Goal: Task Accomplishment & Management: Manage account settings

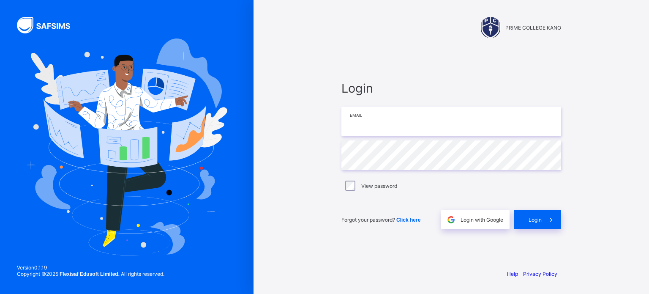
click at [382, 124] on input "email" at bounding box center [452, 122] width 220 height 30
type input "**********"
click at [524, 224] on div "Login" at bounding box center [537, 219] width 47 height 19
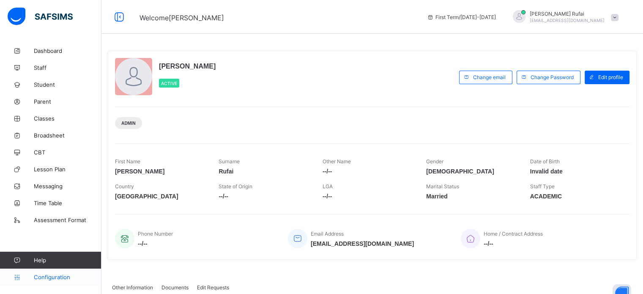
click at [48, 276] on span "Configuration" at bounding box center [67, 277] width 67 height 7
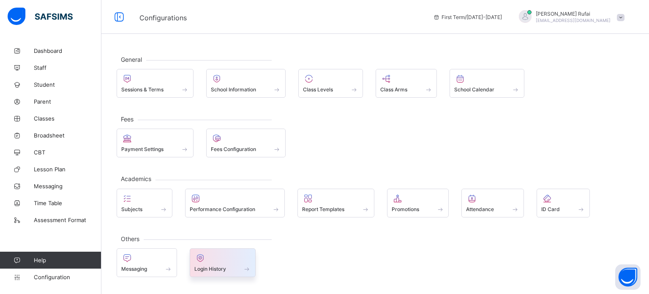
click at [224, 258] on div at bounding box center [222, 258] width 57 height 10
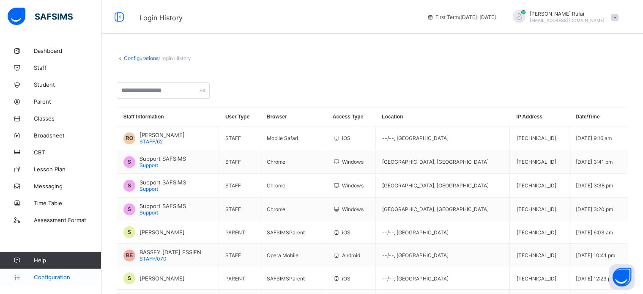
click at [61, 271] on link "Configuration" at bounding box center [50, 276] width 101 height 17
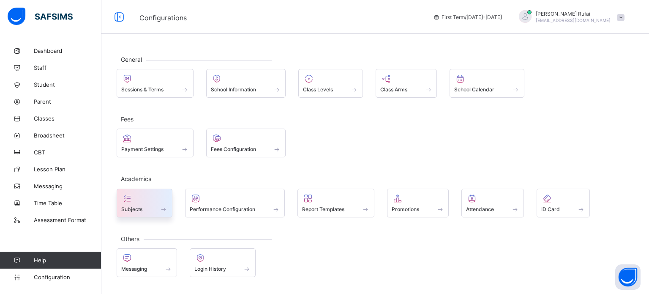
click at [151, 208] on div "Subjects" at bounding box center [144, 208] width 47 height 7
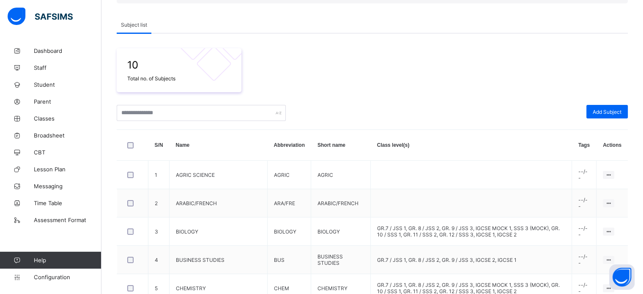
scroll to position [127, 0]
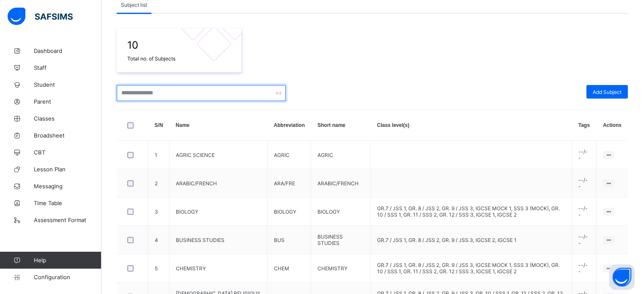
click at [166, 88] on input "text" at bounding box center [201, 93] width 169 height 16
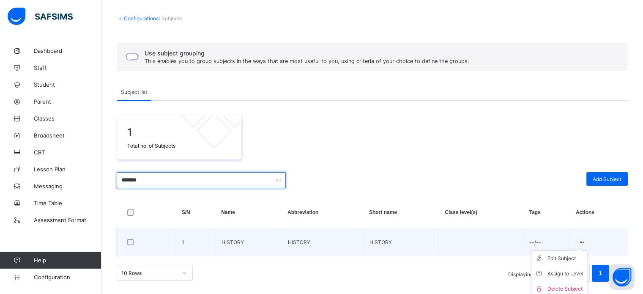
scroll to position [42, 0]
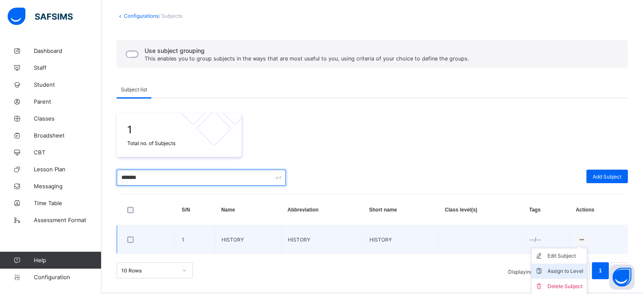
type input "*******"
click at [563, 274] on div "Assign to Level" at bounding box center [565, 271] width 36 height 8
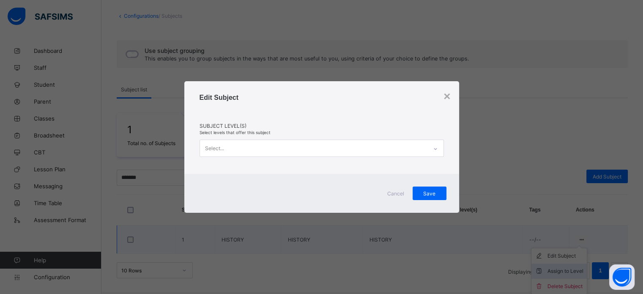
scroll to position [40, 0]
click at [255, 145] on div "Select..." at bounding box center [313, 148] width 227 height 16
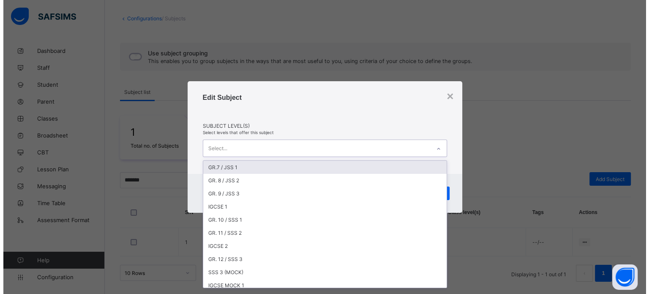
scroll to position [5, 0]
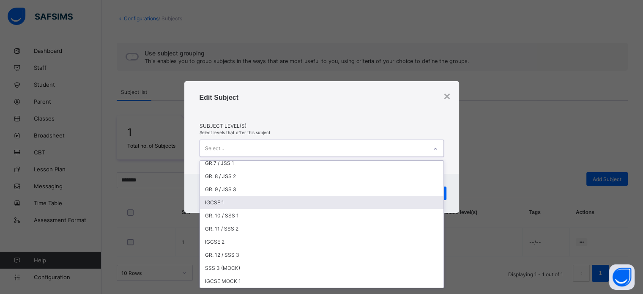
click at [344, 202] on div "IGCSE 1" at bounding box center [322, 202] width 244 height 13
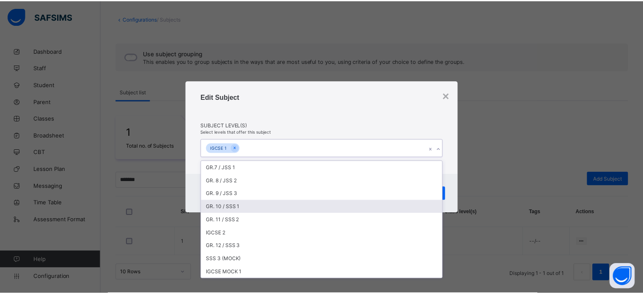
scroll to position [0, 0]
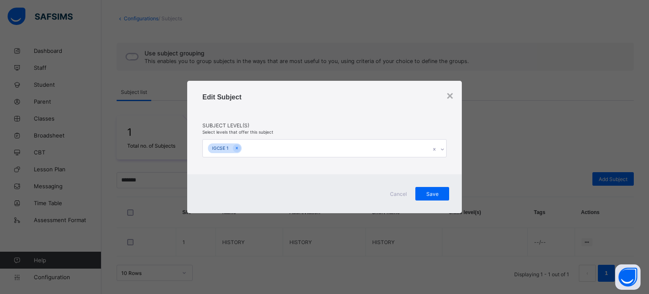
click at [353, 103] on div "Edit Subject" at bounding box center [324, 107] width 244 height 29
click at [430, 197] on span "Save" at bounding box center [432, 194] width 21 height 6
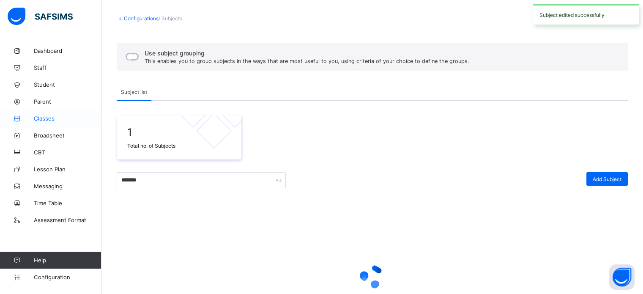
click at [43, 119] on span "Classes" at bounding box center [68, 118] width 68 height 7
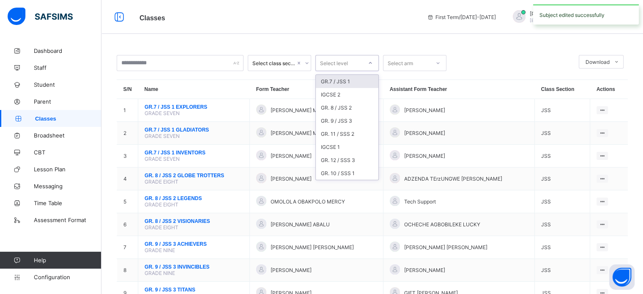
click at [350, 62] on div "Select level" at bounding box center [339, 63] width 47 height 12
click at [342, 148] on div "IGCSE 1" at bounding box center [347, 146] width 63 height 13
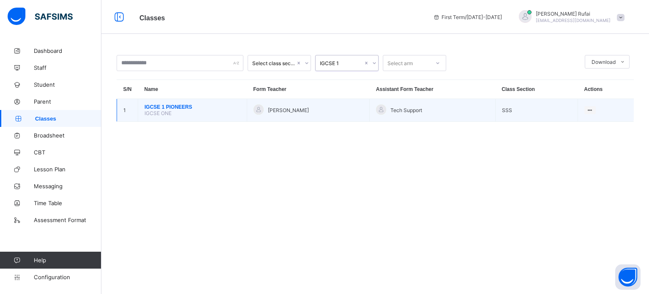
click at [178, 109] on span "IGCSE 1 PIONEERS" at bounding box center [193, 107] width 96 height 6
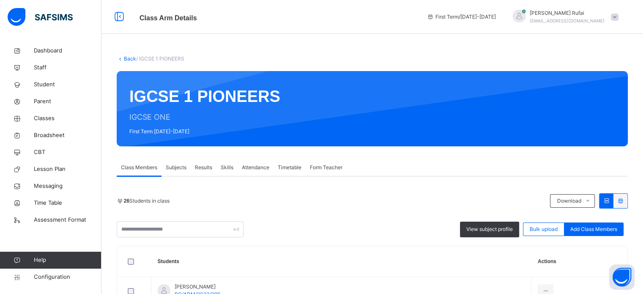
click at [179, 163] on div "Subjects" at bounding box center [175, 167] width 29 height 17
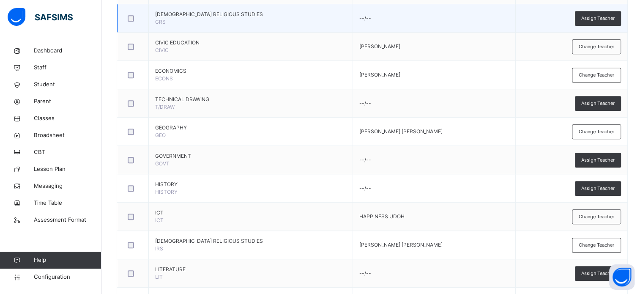
scroll to position [465, 0]
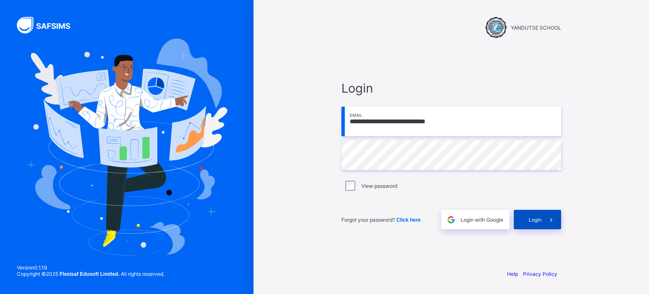
click at [534, 226] on div "Login" at bounding box center [537, 219] width 47 height 19
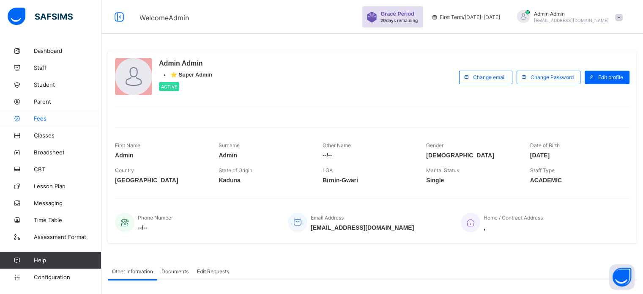
click at [36, 121] on span "Fees" at bounding box center [68, 118] width 68 height 7
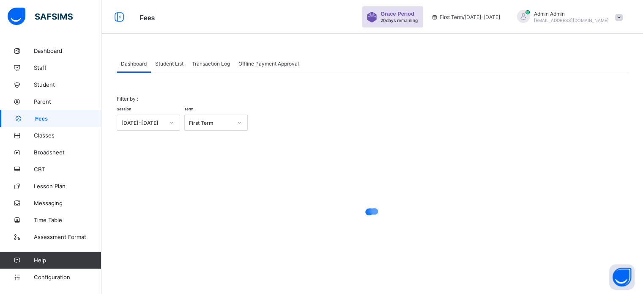
click at [170, 65] on span "Student List" at bounding box center [169, 63] width 28 height 6
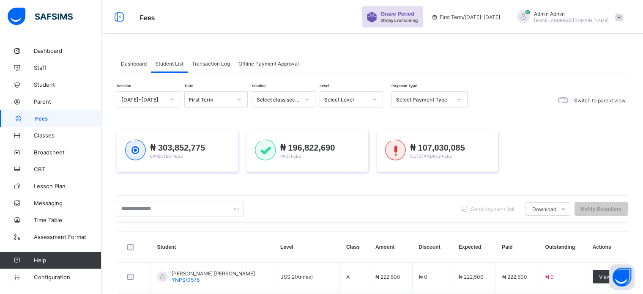
click at [142, 62] on span "Dashboard" at bounding box center [134, 63] width 26 height 6
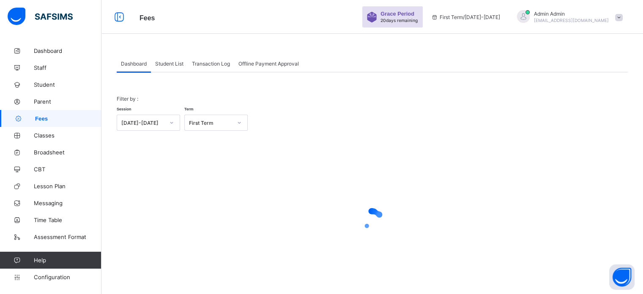
click at [169, 62] on span "Student List" at bounding box center [169, 63] width 28 height 6
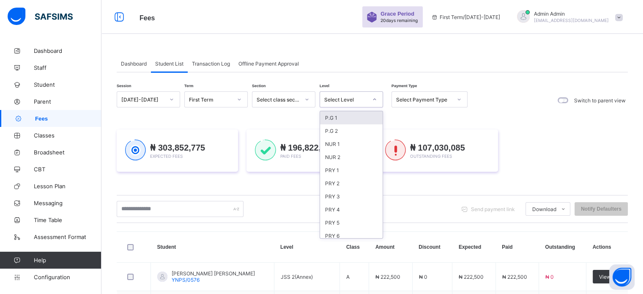
click at [353, 95] on div "Select Level" at bounding box center [343, 99] width 47 height 12
click at [336, 144] on div "NUR 1" at bounding box center [351, 143] width 63 height 13
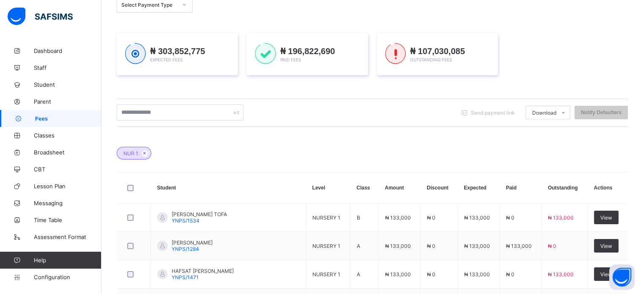
scroll to position [31, 0]
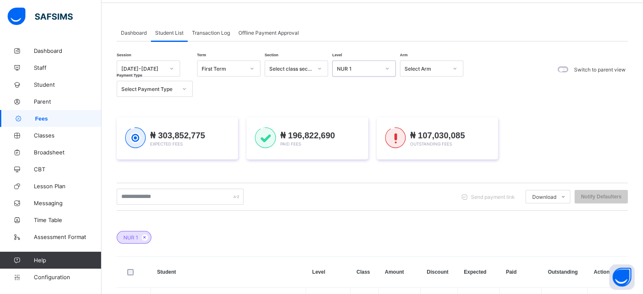
click at [353, 66] on div "NUR 1" at bounding box center [358, 69] width 43 height 6
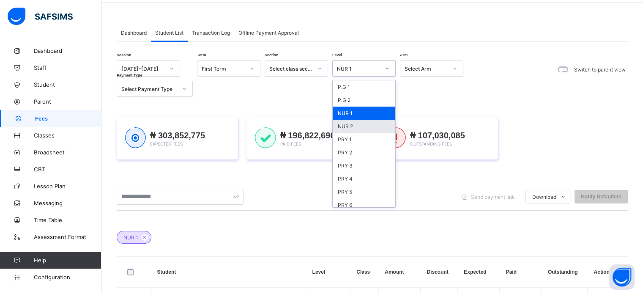
click at [345, 124] on div "NUR 2" at bounding box center [364, 126] width 63 height 13
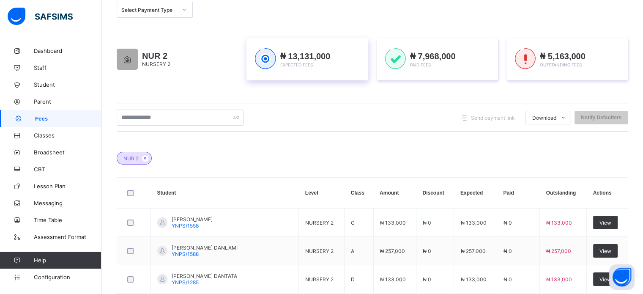
scroll to position [61, 0]
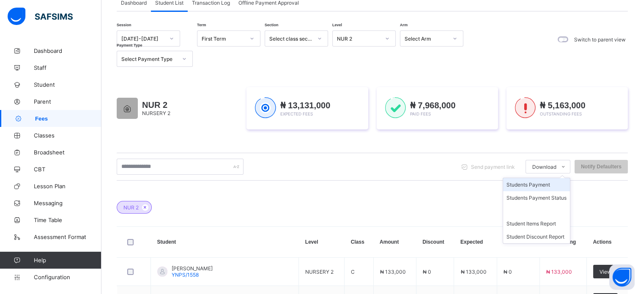
click at [538, 183] on li "Students Payment" at bounding box center [536, 184] width 67 height 13
click at [380, 37] on div at bounding box center [387, 39] width 14 height 14
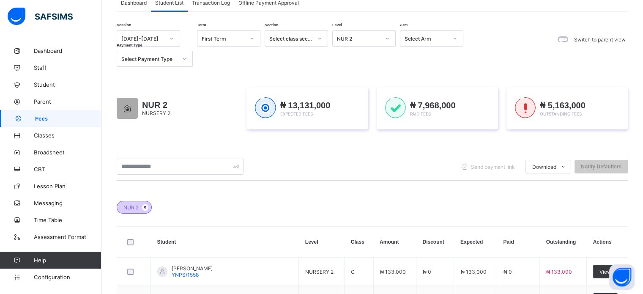
click at [145, 206] on icon at bounding box center [145, 207] width 7 height 5
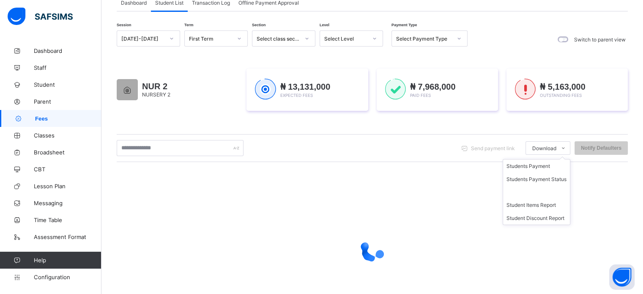
click at [557, 159] on ul "Students Payment Students Payment Status Student Items Report Student Discount …" at bounding box center [537, 192] width 68 height 66
click at [535, 166] on li "Students Payment" at bounding box center [536, 165] width 67 height 13
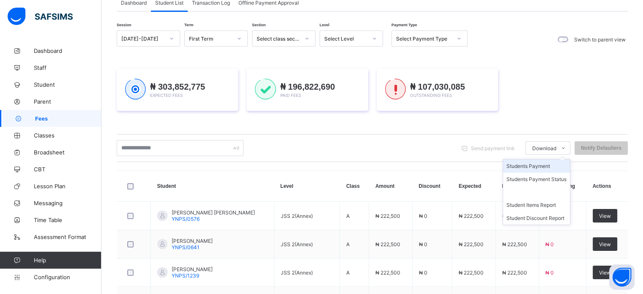
click at [531, 168] on li "Students Payment" at bounding box center [536, 165] width 67 height 13
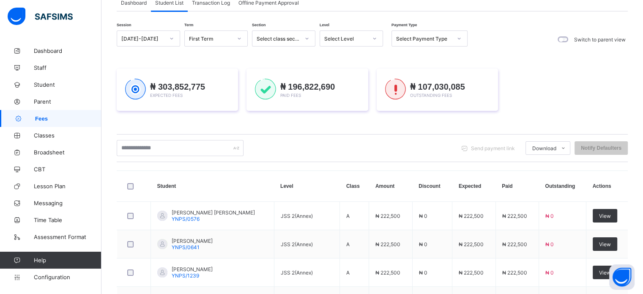
click at [285, 33] on div "Select class section" at bounding box center [275, 39] width 47 height 12
click at [351, 38] on div "Select Level" at bounding box center [345, 39] width 43 height 6
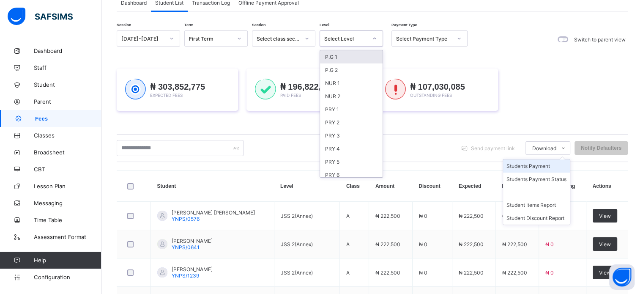
click at [540, 167] on li "Students Payment" at bounding box center [536, 165] width 67 height 13
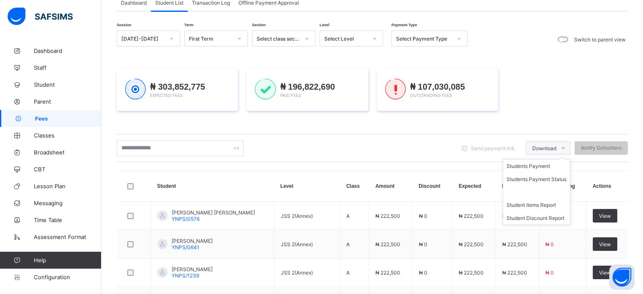
click at [540, 147] on span "Download" at bounding box center [544, 148] width 24 height 6
drag, startPoint x: 535, startPoint y: 167, endPoint x: 503, endPoint y: 154, distance: 34.5
click at [0, 0] on li "Students Payment" at bounding box center [0, 0] width 0 height 0
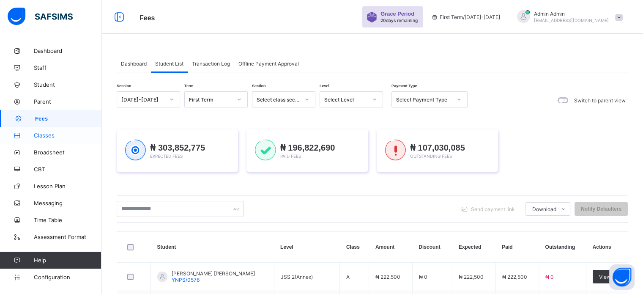
click at [47, 137] on span "Classes" at bounding box center [68, 135] width 68 height 7
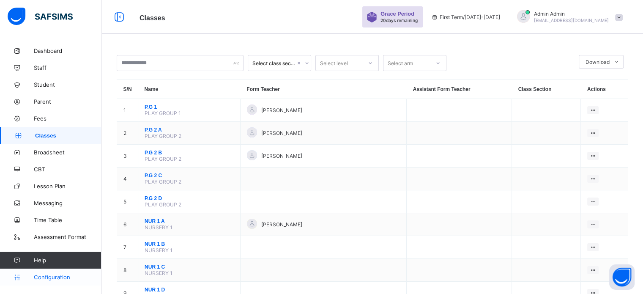
click at [52, 272] on link "Configuration" at bounding box center [50, 276] width 101 height 17
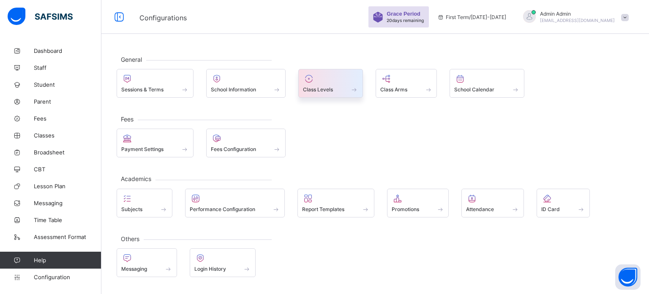
click at [331, 82] on div at bounding box center [330, 79] width 55 height 10
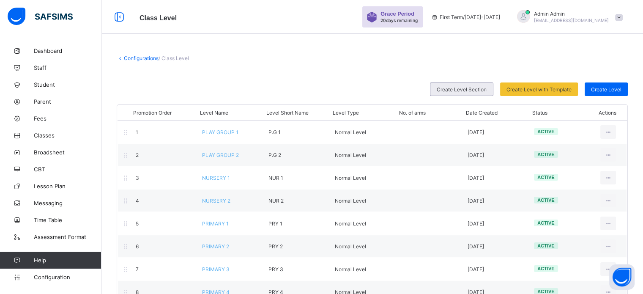
click at [457, 89] on span "Create Level Section" at bounding box center [462, 89] width 50 height 6
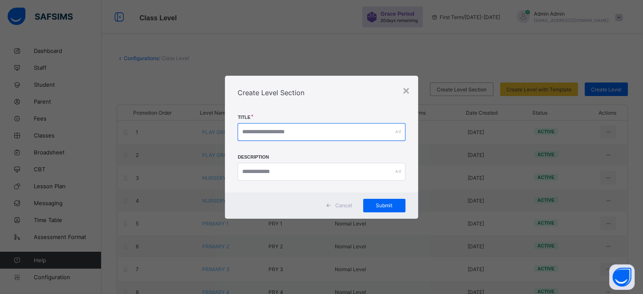
click at [271, 131] on input "text" at bounding box center [321, 132] width 167 height 18
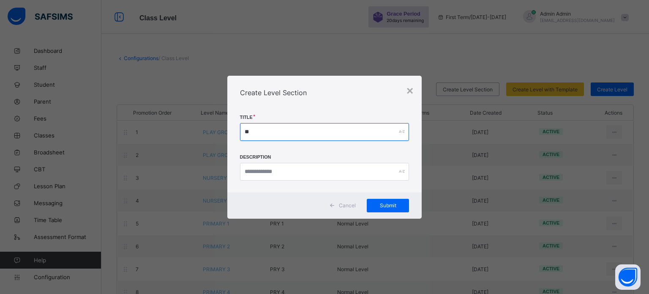
type input "*"
type input "*******"
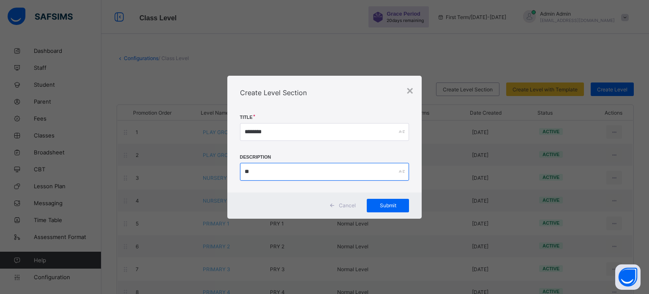
type input "*"
type input "***"
click at [396, 204] on span "Submit" at bounding box center [388, 205] width 30 height 6
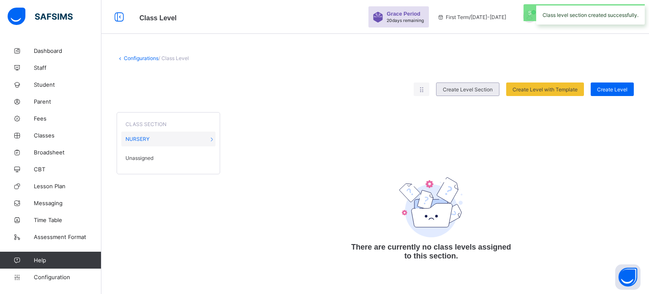
click at [463, 90] on span "Create Level Section" at bounding box center [468, 89] width 50 height 6
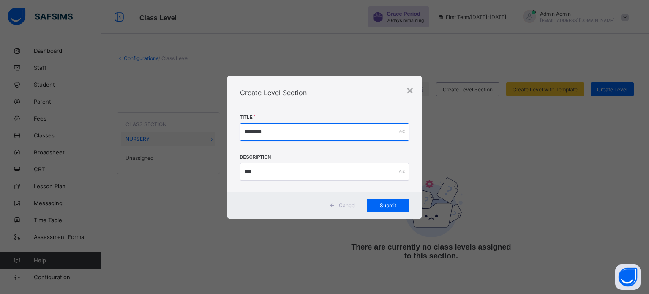
click at [294, 130] on input "*******" at bounding box center [325, 132] width 170 height 18
drag, startPoint x: 294, startPoint y: 130, endPoint x: 284, endPoint y: 129, distance: 10.6
click at [293, 129] on input "*******" at bounding box center [325, 132] width 170 height 18
click at [262, 131] on input "*******" at bounding box center [325, 132] width 170 height 18
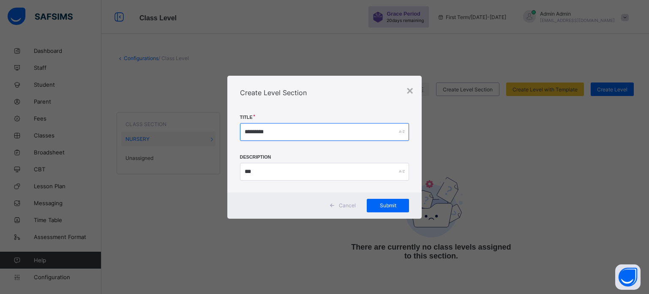
type input "*******"
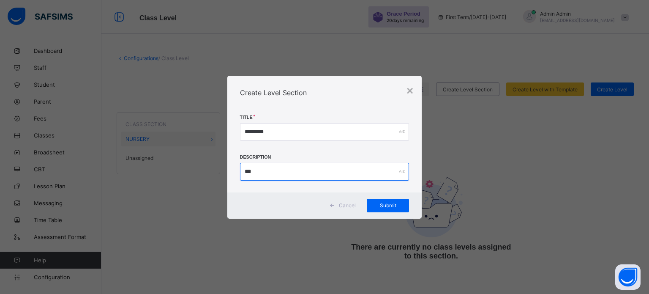
type input "*"
type input "***"
click at [383, 203] on span "Submit" at bounding box center [388, 205] width 30 height 6
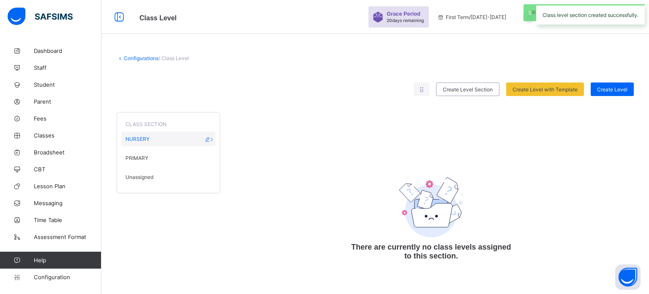
click at [172, 137] on div "NURSERY" at bounding box center [168, 138] width 94 height 15
click at [151, 156] on div "PRIMARY" at bounding box center [168, 158] width 94 height 15
click at [152, 139] on div "NURSERY" at bounding box center [168, 138] width 94 height 15
click at [171, 176] on div "Unassigned" at bounding box center [168, 177] width 94 height 15
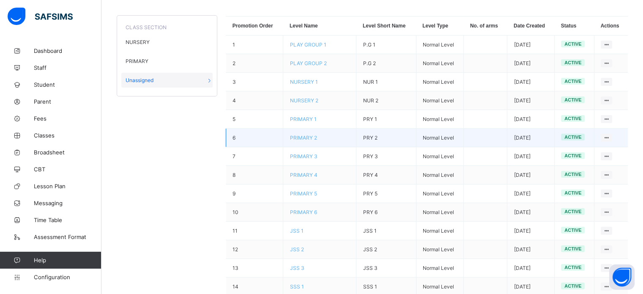
scroll to position [85, 0]
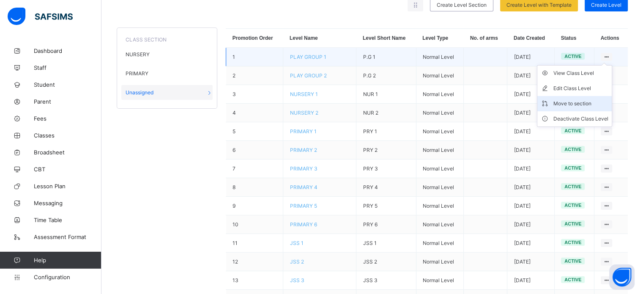
click at [583, 101] on div "Move to section" at bounding box center [580, 103] width 55 height 8
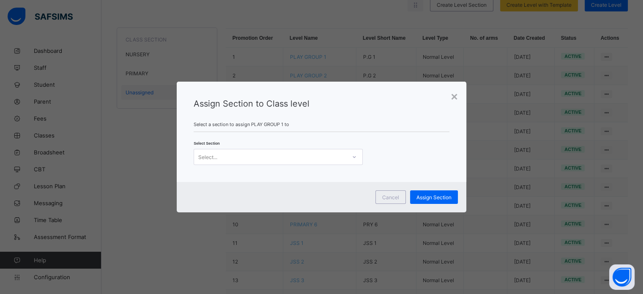
click at [341, 153] on div "Select..." at bounding box center [270, 157] width 152 height 12
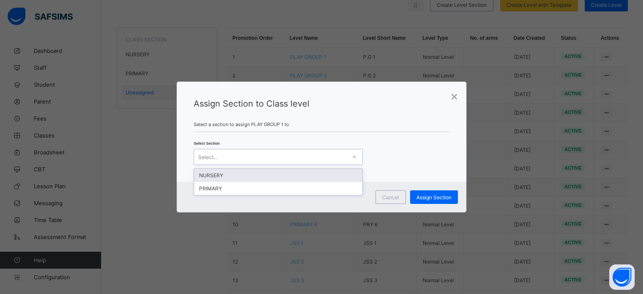
click at [279, 177] on div "NURSERY" at bounding box center [278, 175] width 168 height 13
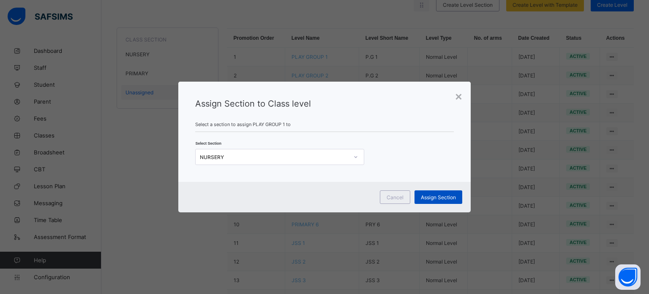
click at [438, 195] on span "Assign Section" at bounding box center [438, 197] width 35 height 6
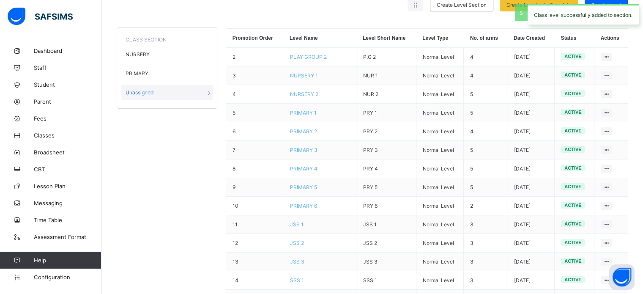
click at [0, 0] on div "Move to section" at bounding box center [0, 0] width 0 height 0
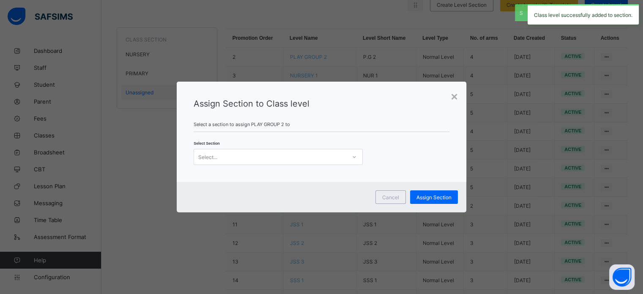
click at [310, 160] on div "Select..." at bounding box center [270, 157] width 152 height 12
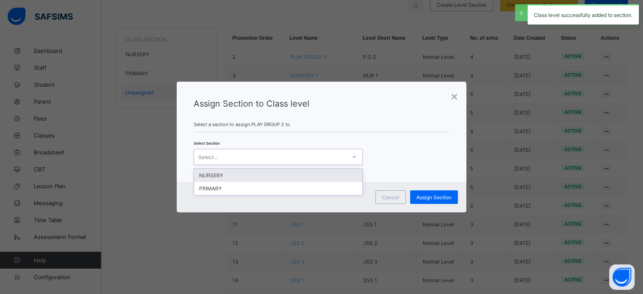
click at [254, 175] on div "NURSERY" at bounding box center [278, 175] width 168 height 13
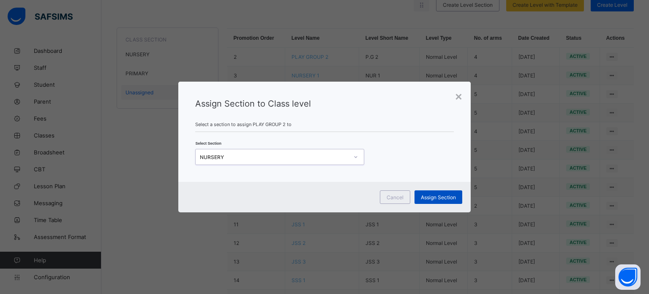
click at [433, 194] on span "Assign Section" at bounding box center [438, 197] width 35 height 6
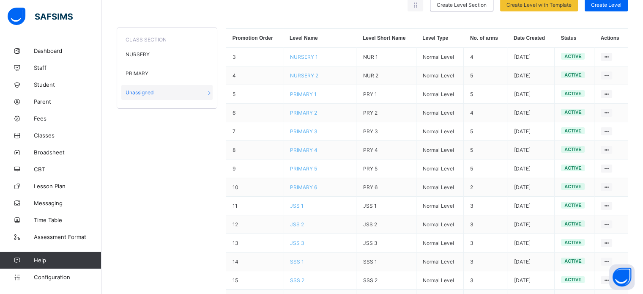
click at [47, 119] on span "Fees" at bounding box center [68, 118] width 68 height 7
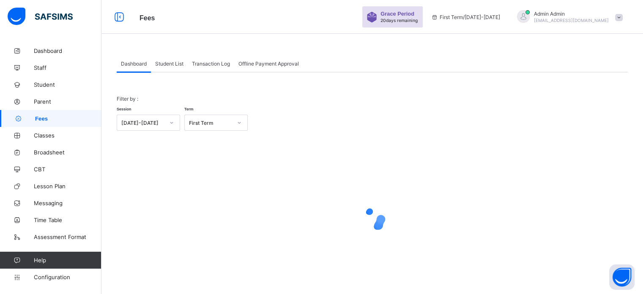
click at [171, 65] on span "Student List" at bounding box center [169, 63] width 28 height 6
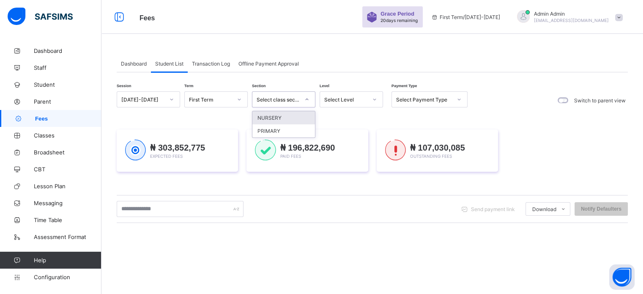
click at [295, 101] on div "Select class section" at bounding box center [278, 99] width 43 height 6
click at [282, 120] on div "NURSERY" at bounding box center [283, 117] width 63 height 13
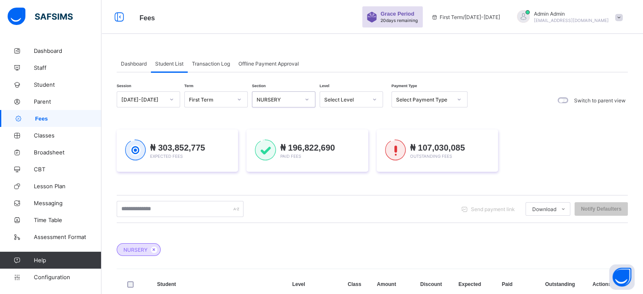
click at [356, 96] on div "Select Level" at bounding box center [345, 99] width 43 height 6
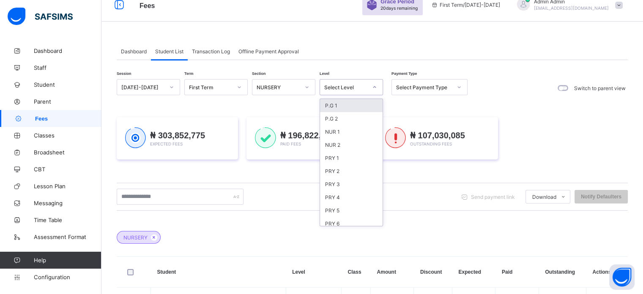
click at [356, 88] on div "Select Level" at bounding box center [345, 87] width 43 height 6
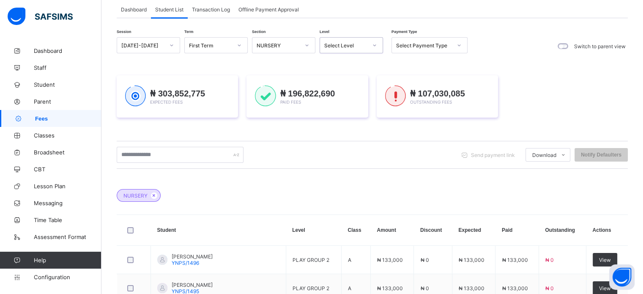
scroll to position [42, 0]
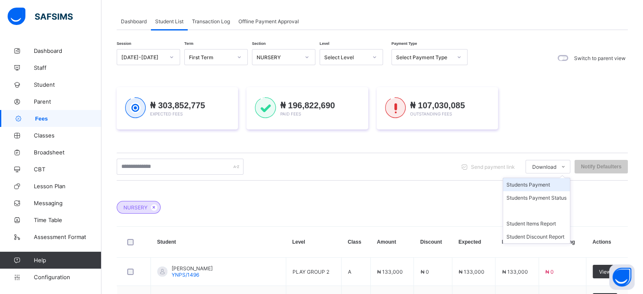
click at [528, 184] on li "Students Payment" at bounding box center [536, 184] width 67 height 13
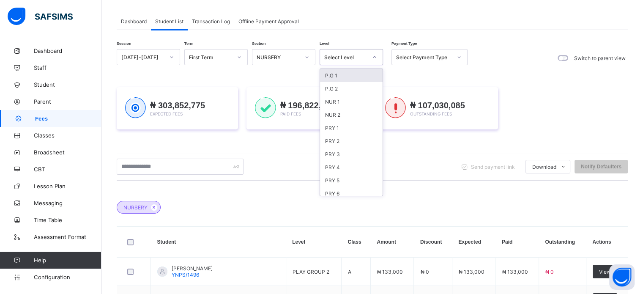
click at [352, 57] on div "Select Level" at bounding box center [345, 57] width 43 height 6
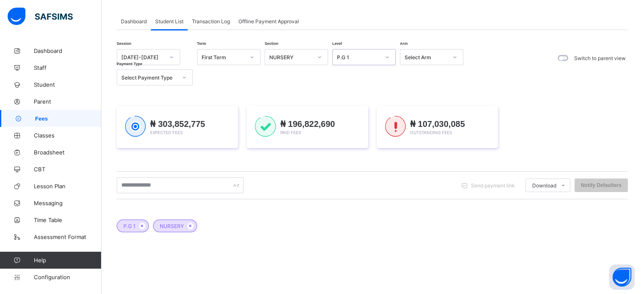
click at [426, 57] on div "Select Arm" at bounding box center [426, 57] width 43 height 6
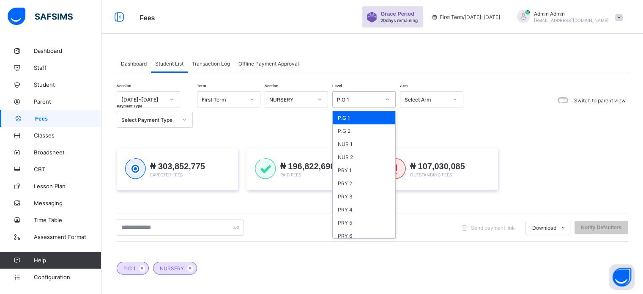
click at [389, 99] on div at bounding box center [387, 100] width 14 height 14
click at [358, 133] on div "P.G 2" at bounding box center [364, 130] width 63 height 13
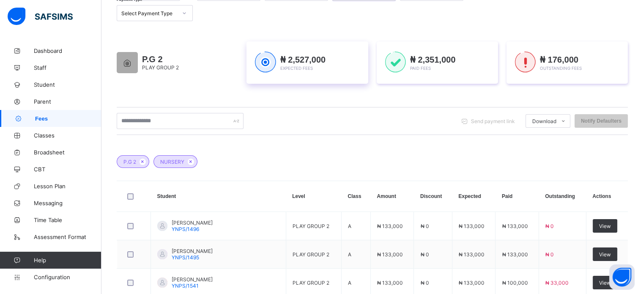
scroll to position [31, 0]
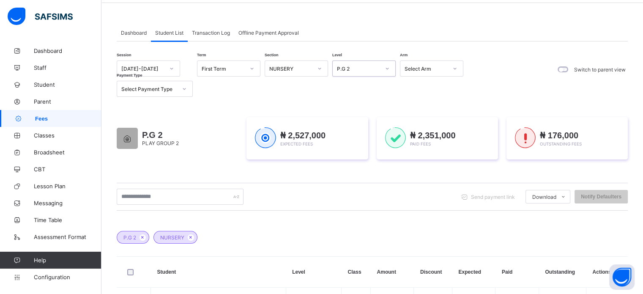
click at [361, 66] on div "P.G 2" at bounding box center [358, 69] width 43 height 6
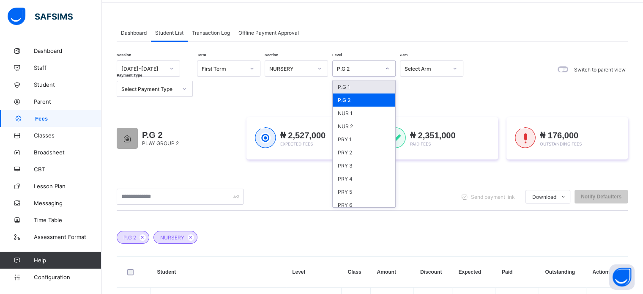
click at [357, 86] on div "P.G 1" at bounding box center [364, 86] width 63 height 13
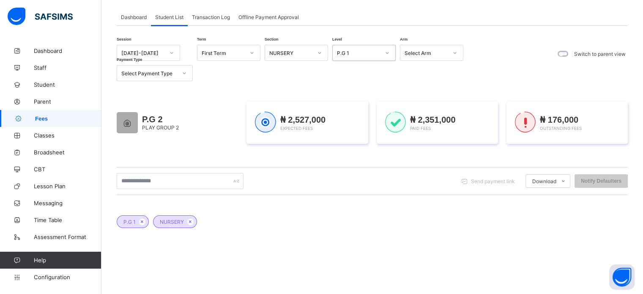
scroll to position [44, 0]
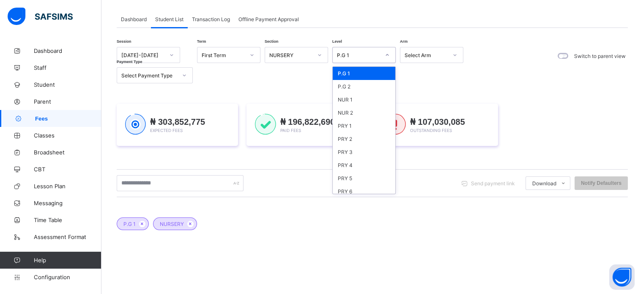
click at [375, 50] on div "P.G 1" at bounding box center [356, 55] width 47 height 12
click at [357, 84] on div "P.G 2" at bounding box center [364, 86] width 63 height 13
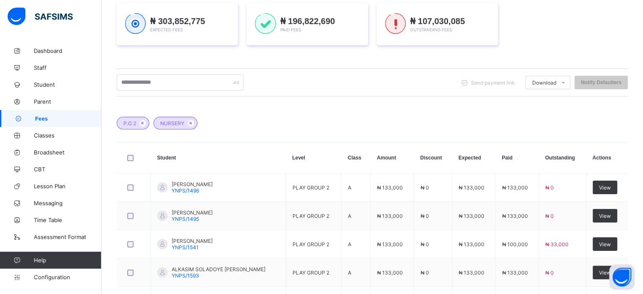
scroll to position [2, 0]
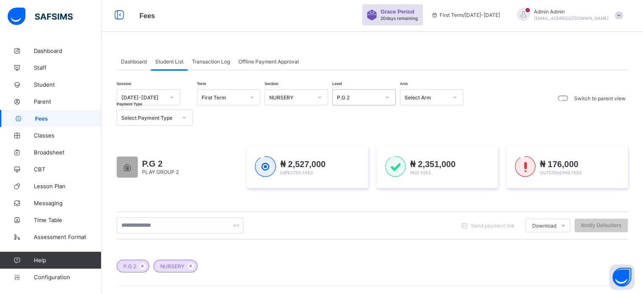
click at [368, 98] on div "P.G 2" at bounding box center [358, 97] width 43 height 6
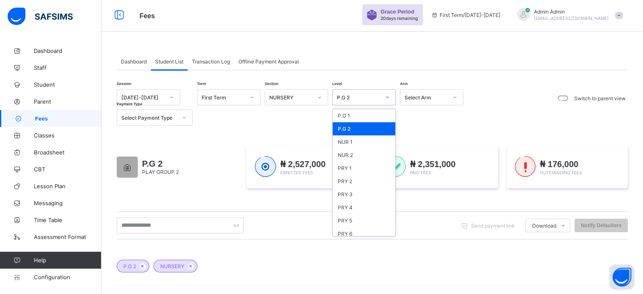
click at [438, 134] on div "P.G 2 PLAY GROUP 2 ₦ 2,527,000 Expected Fees ₦ 2,351,000 Paid Fees ₦ 176,000 Ou…" at bounding box center [372, 167] width 511 height 68
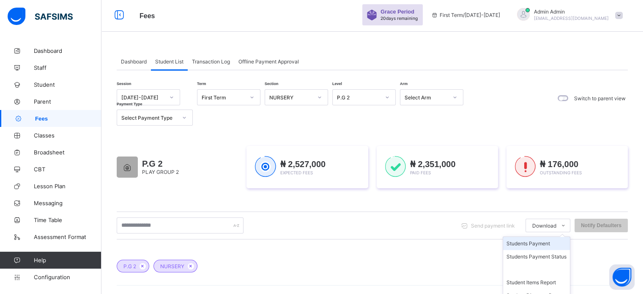
click at [538, 241] on li "Students Payment" at bounding box center [536, 243] width 67 height 13
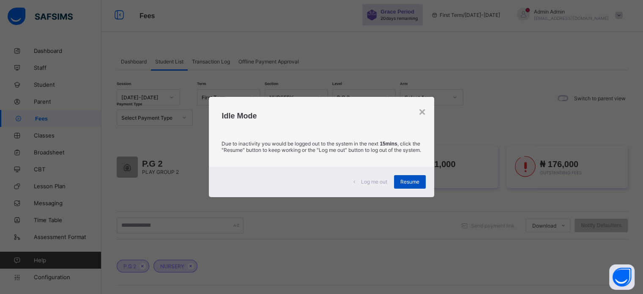
click at [419, 185] on span "Resume" at bounding box center [409, 181] width 19 height 6
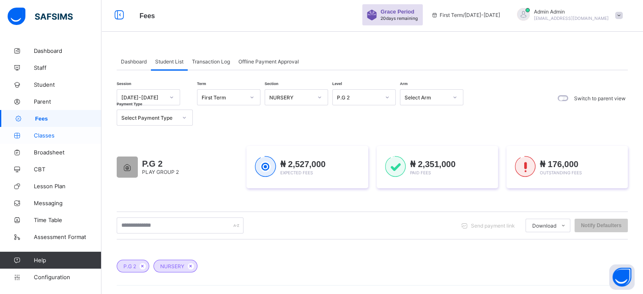
click at [48, 135] on span "Classes" at bounding box center [68, 135] width 68 height 7
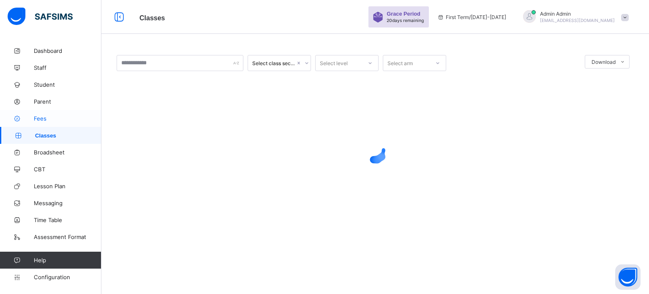
click at [41, 115] on span "Fees" at bounding box center [68, 118] width 68 height 7
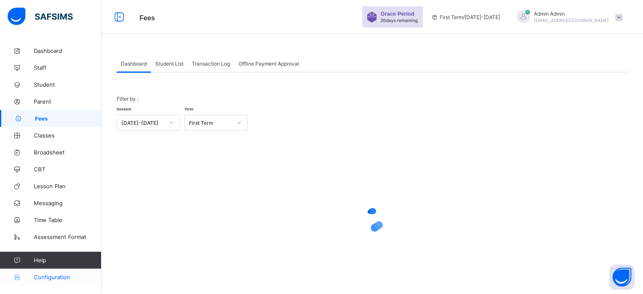
click at [52, 276] on span "Configuration" at bounding box center [67, 277] width 67 height 7
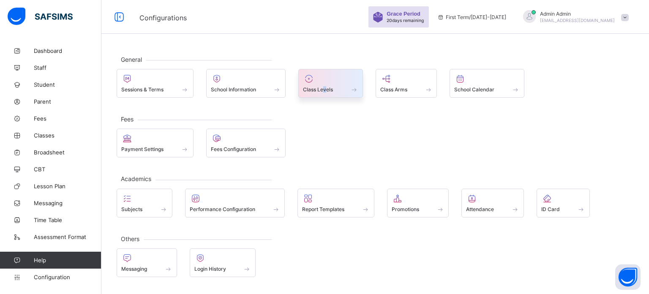
click at [325, 87] on span "Class Levels" at bounding box center [318, 89] width 30 height 6
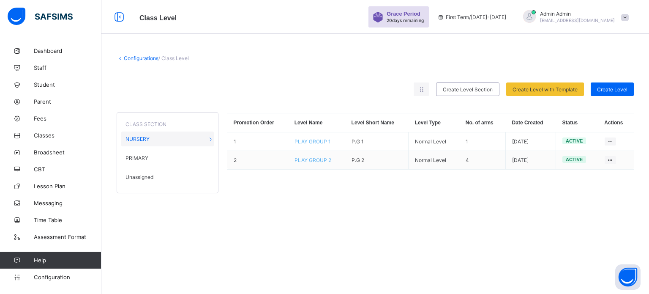
click at [143, 177] on span "Unassigned" at bounding box center [140, 177] width 28 height 6
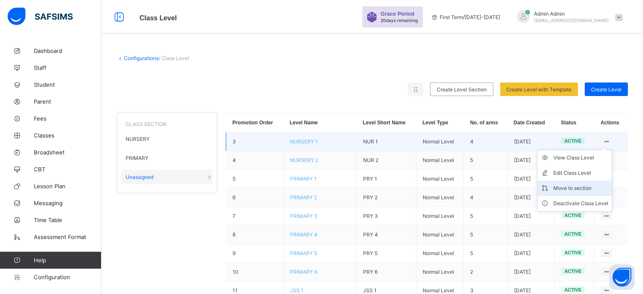
click at [580, 187] on div "Move to section" at bounding box center [580, 188] width 55 height 8
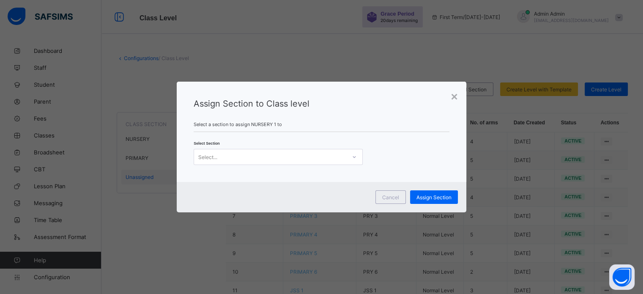
click at [330, 155] on div "Select..." at bounding box center [270, 157] width 152 height 12
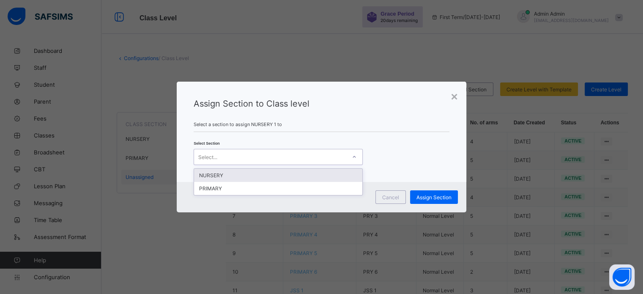
click at [281, 172] on div "NURSERY" at bounding box center [278, 175] width 168 height 13
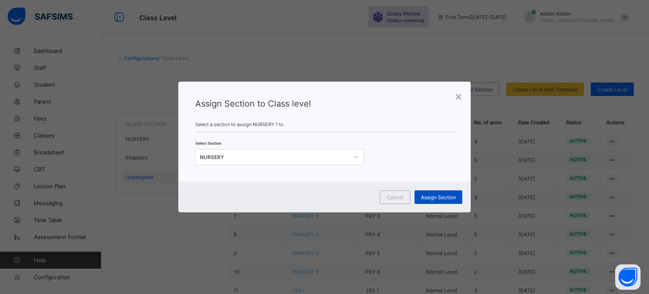
click at [436, 200] on div "Assign Section" at bounding box center [439, 197] width 48 height 14
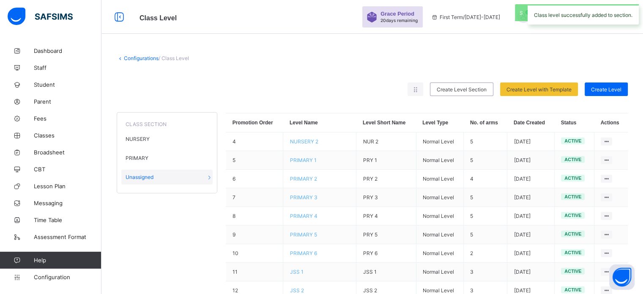
drag, startPoint x: 583, startPoint y: 187, endPoint x: 575, endPoint y: 188, distance: 8.1
click at [0, 0] on div "Move to section" at bounding box center [0, 0] width 0 height 0
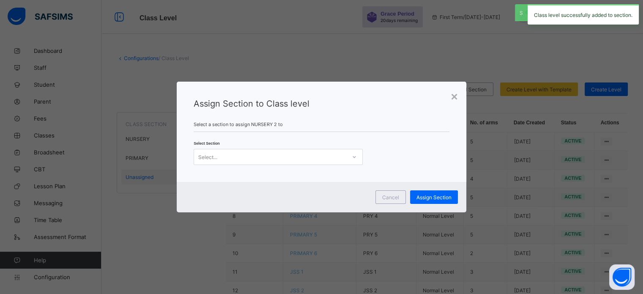
drag, startPoint x: 290, startPoint y: 161, endPoint x: 285, endPoint y: 164, distance: 5.3
click at [290, 161] on div "Select..." at bounding box center [270, 157] width 152 height 12
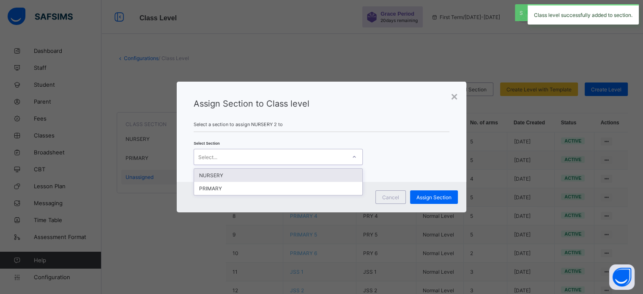
click at [250, 178] on div "NURSERY" at bounding box center [278, 175] width 168 height 13
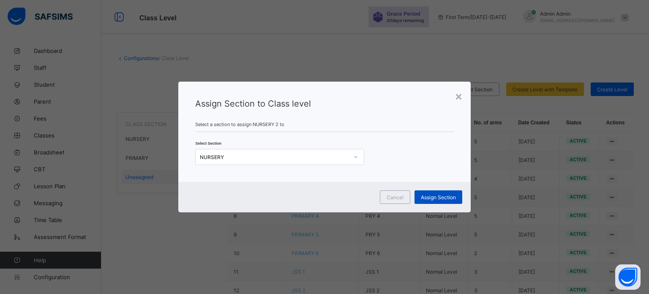
click at [446, 198] on span "Assign Section" at bounding box center [438, 197] width 35 height 6
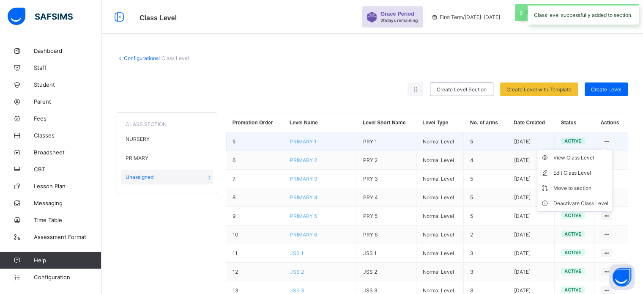
click at [610, 141] on icon at bounding box center [606, 141] width 7 height 6
click at [580, 184] on li "Move to section" at bounding box center [574, 188] width 74 height 15
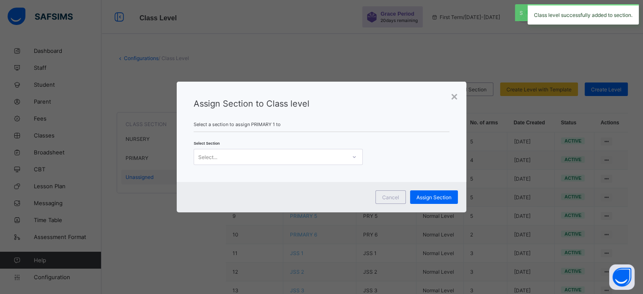
click at [322, 146] on div "Select Section Select..." at bounding box center [321, 152] width 255 height 25
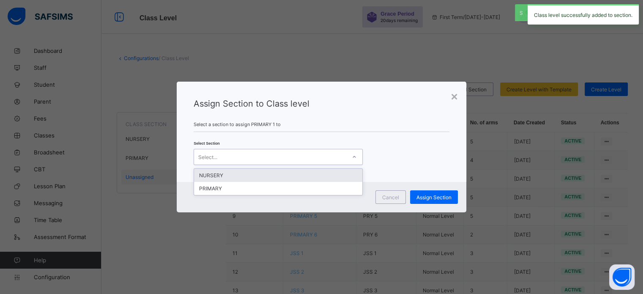
click at [318, 153] on div "Select..." at bounding box center [270, 157] width 152 height 12
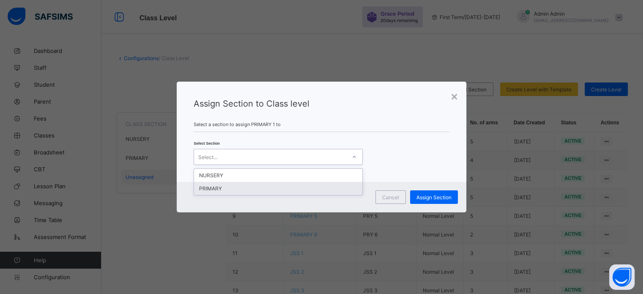
click at [252, 188] on div "PRIMARY" at bounding box center [278, 188] width 168 height 13
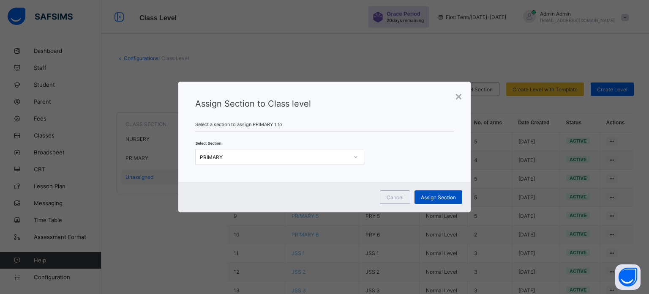
click at [441, 194] on span "Assign Section" at bounding box center [438, 197] width 35 height 6
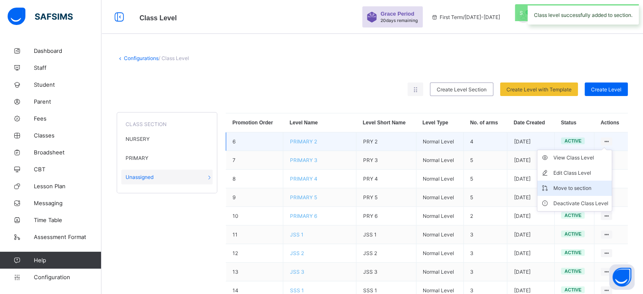
click at [582, 187] on div "Move to section" at bounding box center [580, 188] width 55 height 8
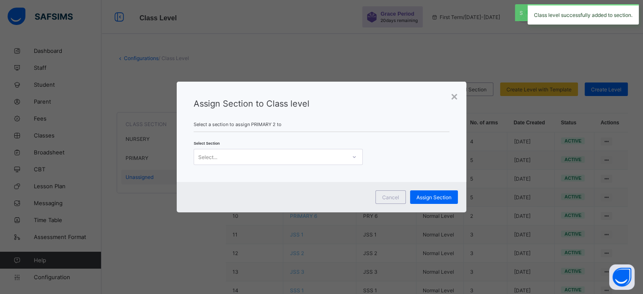
click at [287, 143] on div "Select Section Select..." at bounding box center [321, 152] width 255 height 25
click at [287, 152] on div "Select..." at bounding box center [270, 157] width 152 height 12
click at [248, 186] on div "PRIMARY" at bounding box center [278, 188] width 168 height 13
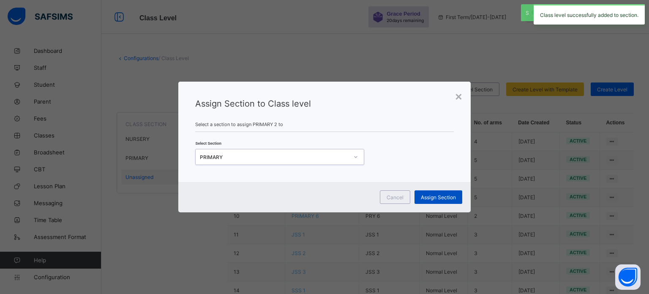
click at [432, 196] on span "Assign Section" at bounding box center [438, 197] width 35 height 6
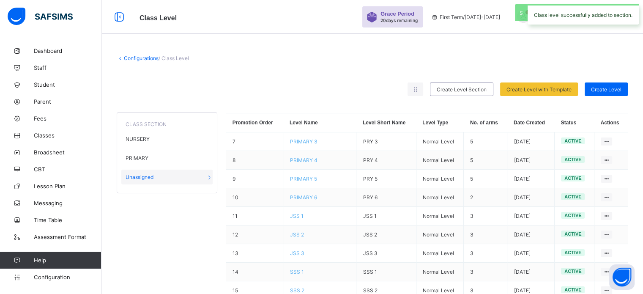
drag, startPoint x: 579, startPoint y: 186, endPoint x: 498, endPoint y: 170, distance: 83.1
click at [0, 0] on div "Move to section" at bounding box center [0, 0] width 0 height 0
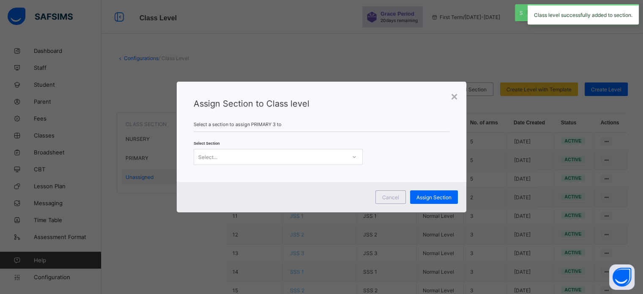
click at [298, 153] on div "Select..." at bounding box center [270, 157] width 152 height 12
click at [254, 186] on div "PRIMARY" at bounding box center [278, 188] width 168 height 13
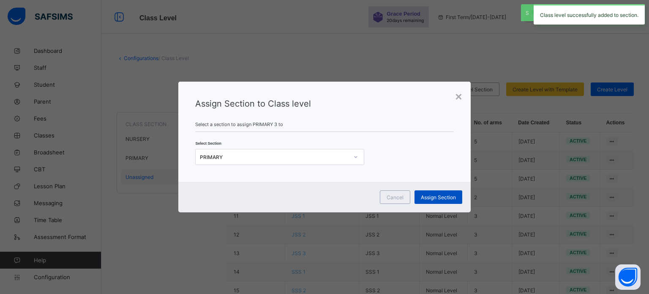
click at [453, 197] on span "Assign Section" at bounding box center [438, 197] width 35 height 6
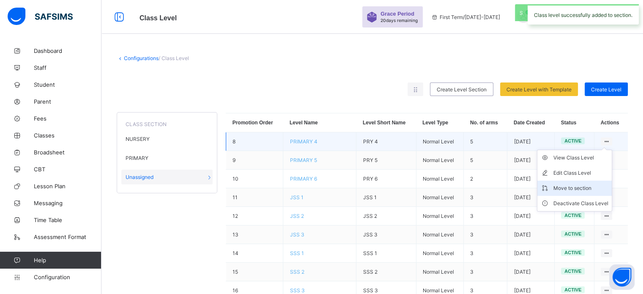
click at [572, 189] on div "Move to section" at bounding box center [580, 188] width 55 height 8
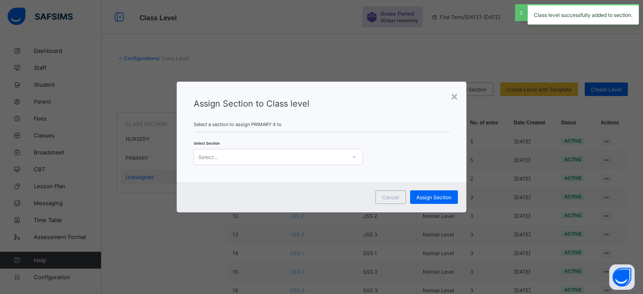
click at [293, 161] on div "Select..." at bounding box center [270, 157] width 152 height 12
click at [250, 189] on div "PRIMARY" at bounding box center [278, 188] width 168 height 13
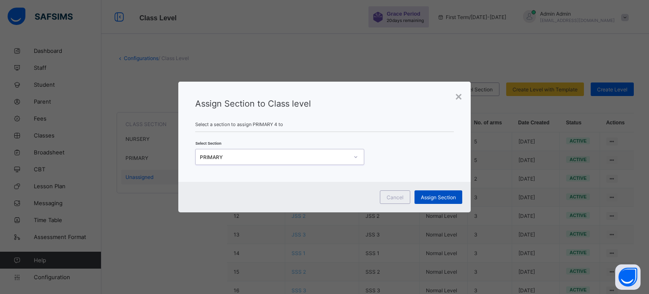
click at [441, 195] on span "Assign Section" at bounding box center [438, 197] width 35 height 6
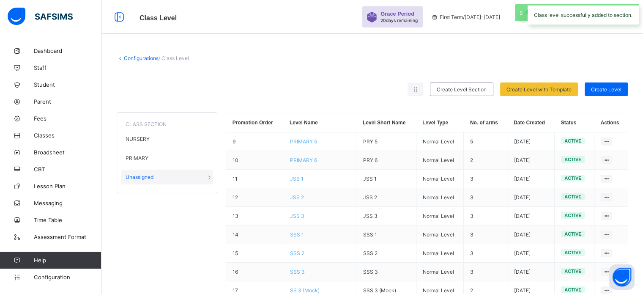
drag, startPoint x: 575, startPoint y: 189, endPoint x: 539, endPoint y: 180, distance: 36.9
click at [0, 0] on div "Move to section" at bounding box center [0, 0] width 0 height 0
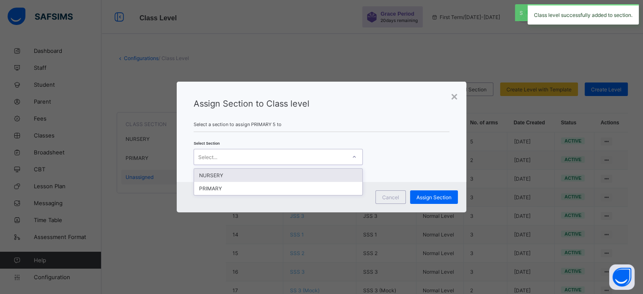
click at [298, 156] on div "Select..." at bounding box center [270, 157] width 152 height 12
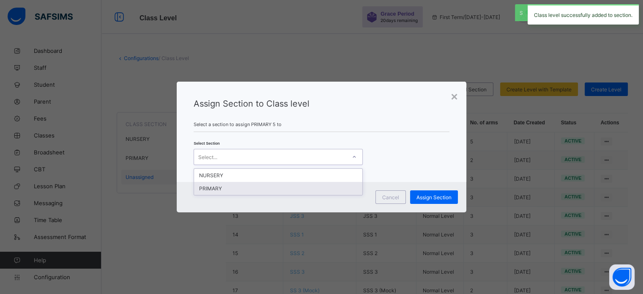
click at [235, 189] on div "PRIMARY" at bounding box center [278, 188] width 168 height 13
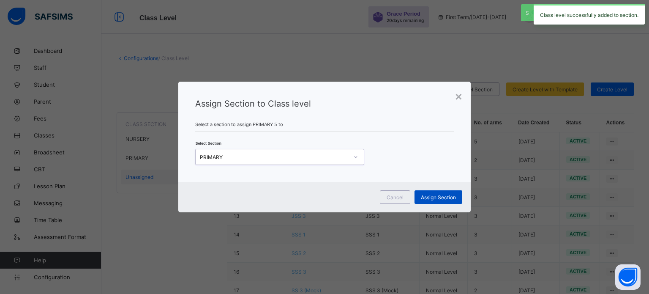
click at [435, 197] on span "Assign Section" at bounding box center [438, 197] width 35 height 6
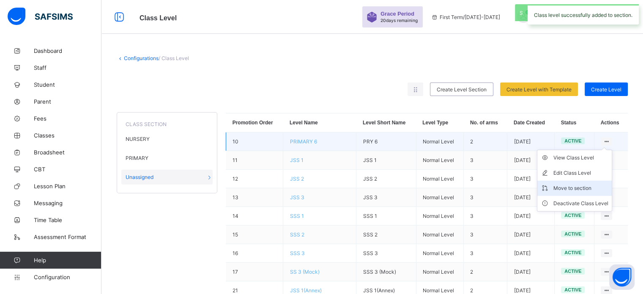
click at [583, 188] on div "Move to section" at bounding box center [580, 188] width 55 height 8
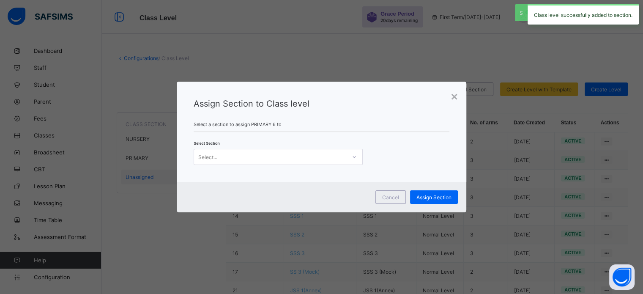
click at [300, 161] on div "Select..." at bounding box center [270, 157] width 152 height 12
click at [246, 188] on div "PRIMARY" at bounding box center [278, 188] width 168 height 13
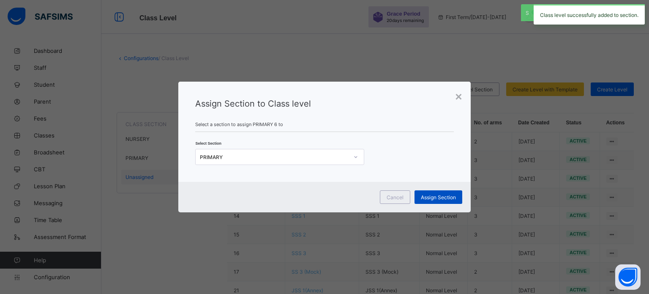
click at [441, 195] on span "Assign Section" at bounding box center [438, 197] width 35 height 6
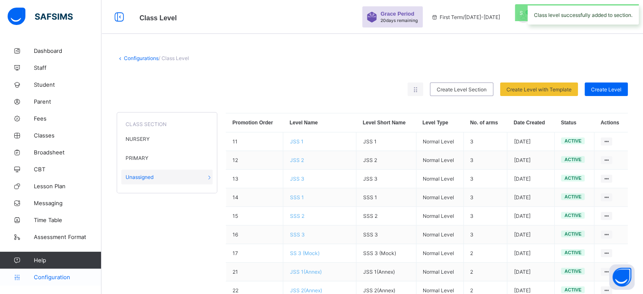
click at [52, 274] on span "Configuration" at bounding box center [67, 277] width 67 height 7
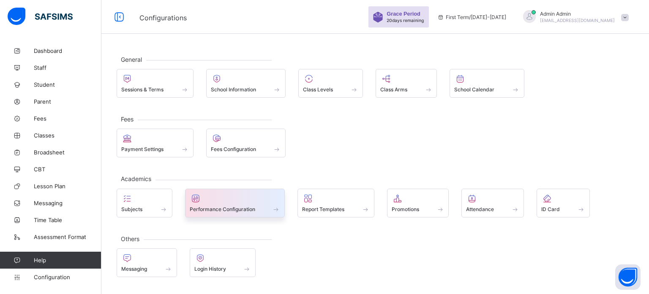
click at [244, 203] on span at bounding box center [235, 204] width 91 height 2
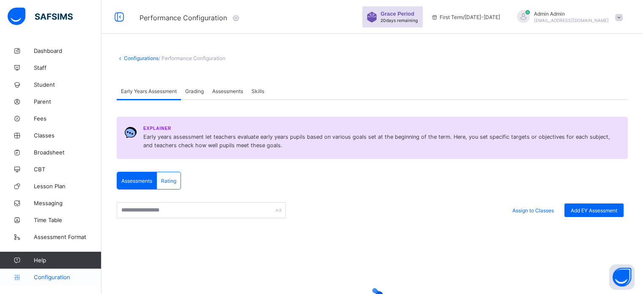
click at [62, 274] on span "Configuration" at bounding box center [67, 277] width 67 height 7
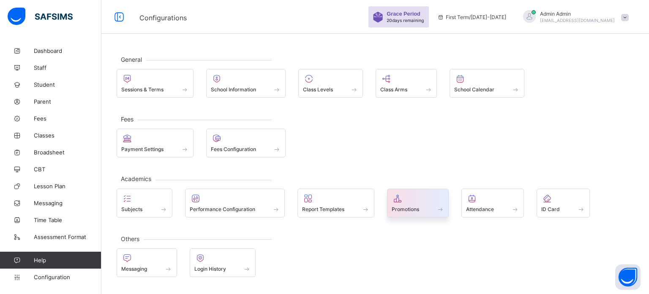
click at [405, 211] on div "Promotions" at bounding box center [418, 203] width 62 height 29
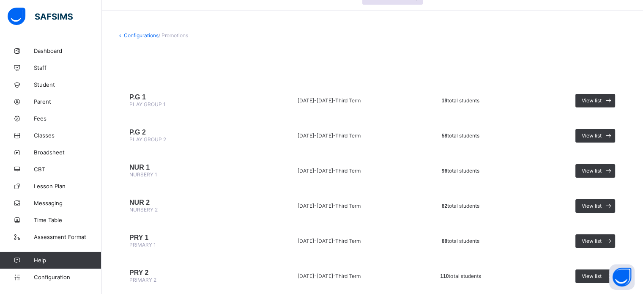
scroll to position [42, 0]
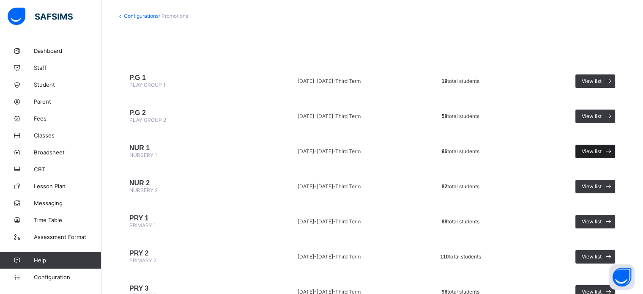
click at [593, 153] on span "View list" at bounding box center [592, 151] width 20 height 6
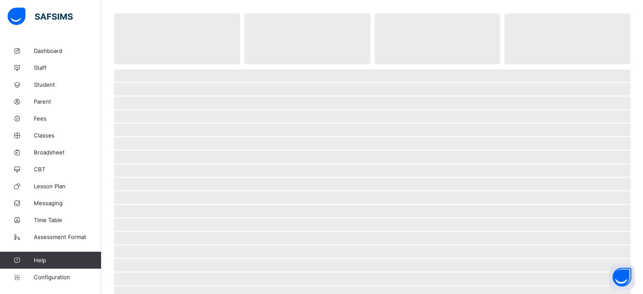
scroll to position [24, 0]
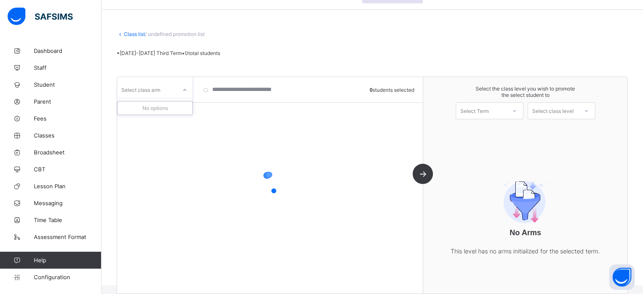
click at [171, 89] on div "Select class arm" at bounding box center [147, 90] width 60 height 12
click at [170, 91] on div "Select class arm" at bounding box center [147, 90] width 60 height 12
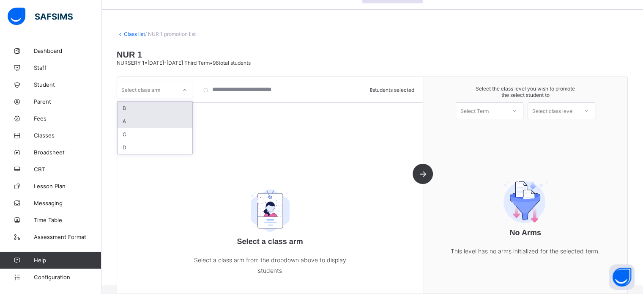
click at [145, 120] on div "A" at bounding box center [155, 121] width 75 height 13
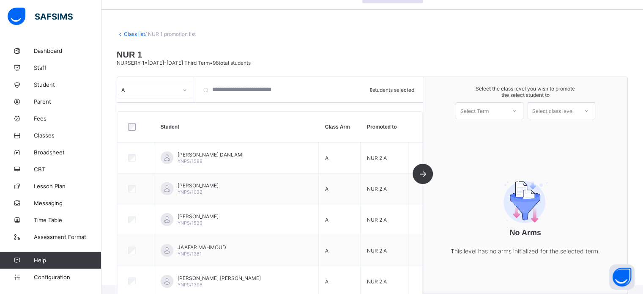
drag, startPoint x: 503, startPoint y: 113, endPoint x: 504, endPoint y: 120, distance: 6.8
click at [504, 113] on div "Select Term" at bounding box center [481, 111] width 50 height 12
click at [493, 131] on div "First Term 2025-2026" at bounding box center [489, 132] width 67 height 19
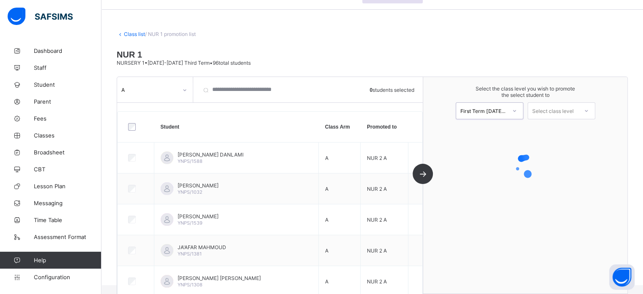
click at [556, 113] on div "Select class level" at bounding box center [552, 110] width 41 height 17
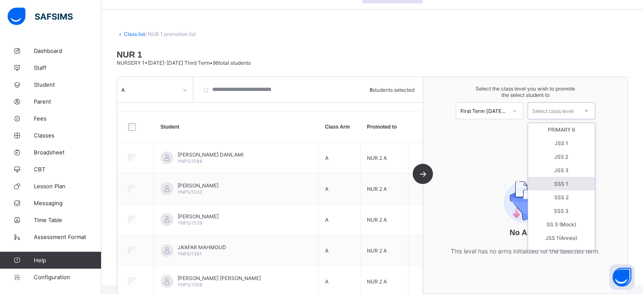
scroll to position [0, 0]
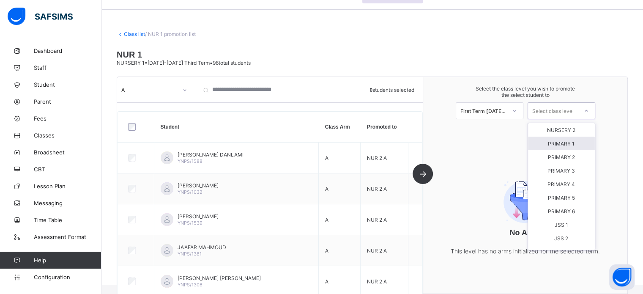
click at [482, 159] on div "No Arms This level has no arms initialized for the selected term." at bounding box center [525, 215] width 169 height 116
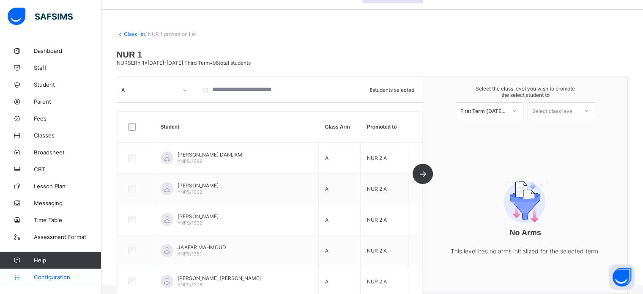
click at [49, 274] on span "Configuration" at bounding box center [67, 277] width 67 height 7
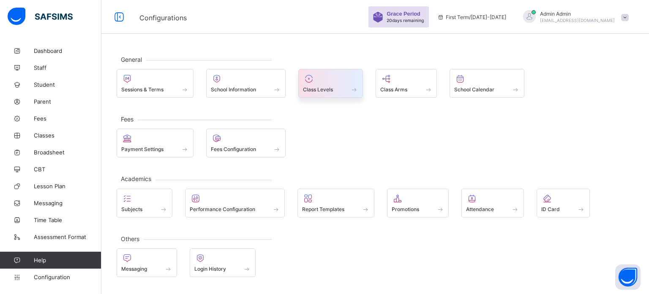
click at [328, 86] on span "Class Levels" at bounding box center [318, 89] width 30 height 6
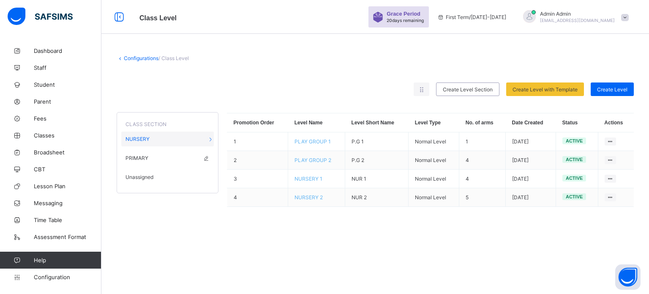
click at [151, 156] on div "PRIMARY" at bounding box center [167, 158] width 93 height 15
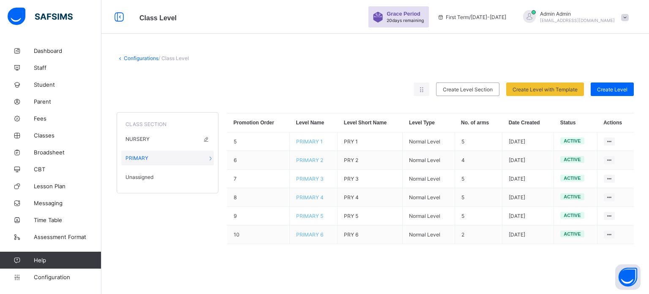
click at [157, 136] on div "NURSERY" at bounding box center [167, 138] width 93 height 15
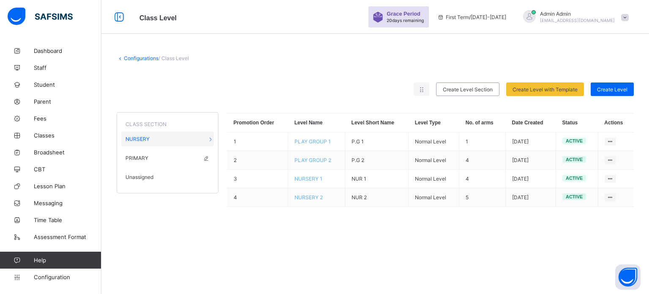
click at [159, 153] on div "PRIMARY" at bounding box center [167, 158] width 93 height 15
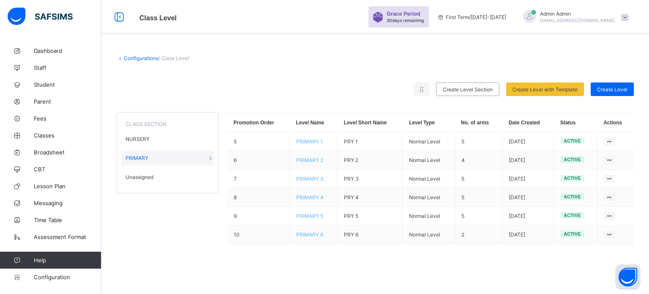
click at [166, 181] on div "Unassigned" at bounding box center [167, 177] width 93 height 15
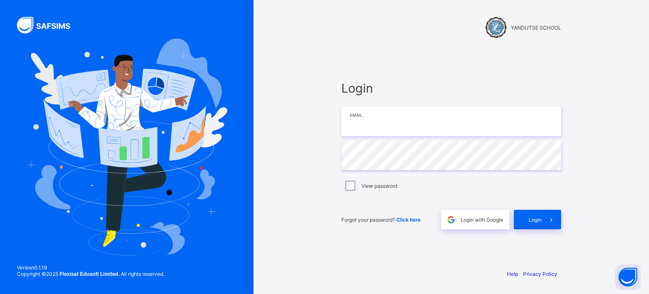
click at [366, 126] on input "email" at bounding box center [452, 122] width 220 height 30
type input "**********"
click at [534, 228] on div "Login" at bounding box center [537, 219] width 47 height 19
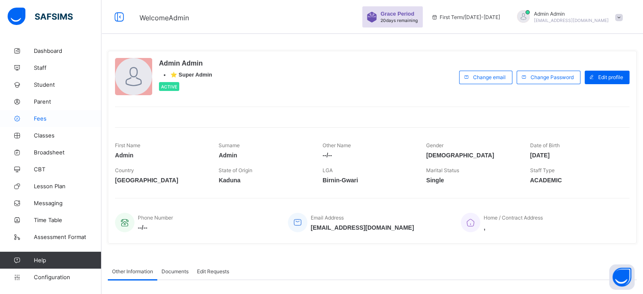
click at [48, 116] on span "Fees" at bounding box center [68, 118] width 68 height 7
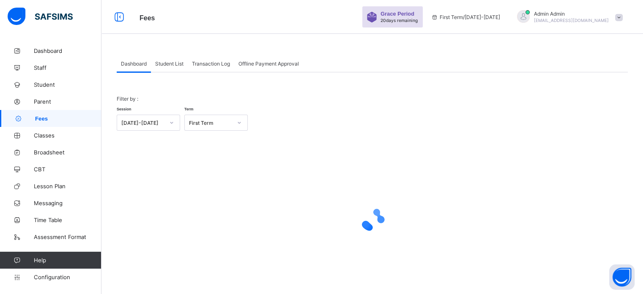
click at [171, 65] on span "Student List" at bounding box center [169, 63] width 28 height 6
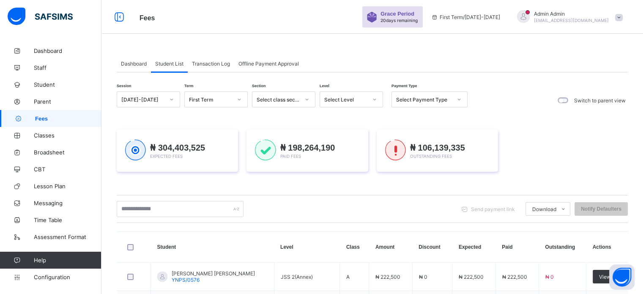
click at [134, 60] on span "Dashboard" at bounding box center [134, 63] width 26 height 6
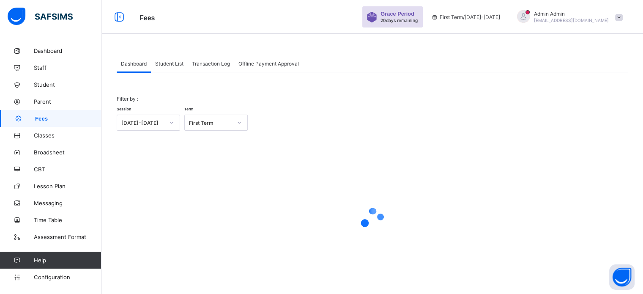
click at [554, 18] on span "[EMAIL_ADDRESS][DOMAIN_NAME]" at bounding box center [571, 20] width 75 height 5
click at [531, 76] on div "Filter by : Session 2025-2026 Term First Term × Fees Configuration Status Below…" at bounding box center [372, 185] width 511 height 227
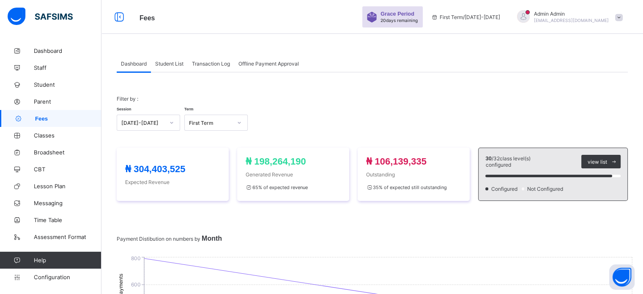
click at [181, 63] on span "Student List" at bounding box center [169, 63] width 28 height 6
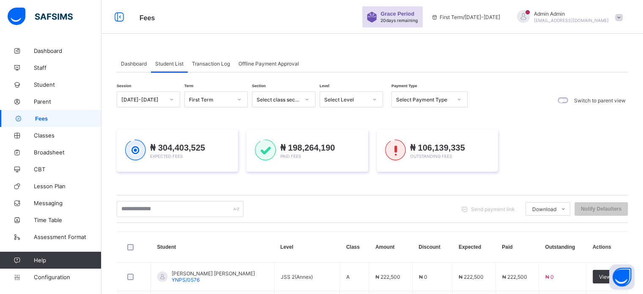
click at [220, 66] on div "Transaction Log" at bounding box center [211, 63] width 47 height 17
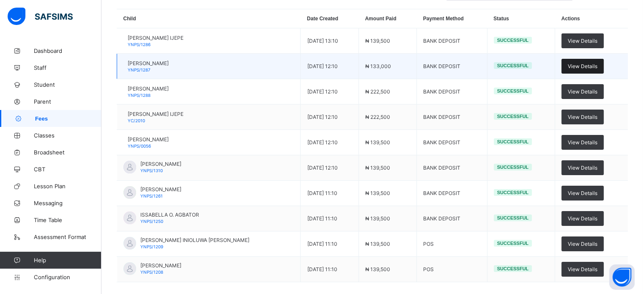
scroll to position [79, 0]
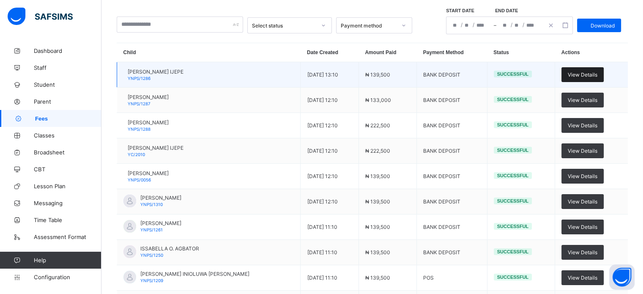
click at [588, 77] on span "View Details" at bounding box center [583, 74] width 30 height 6
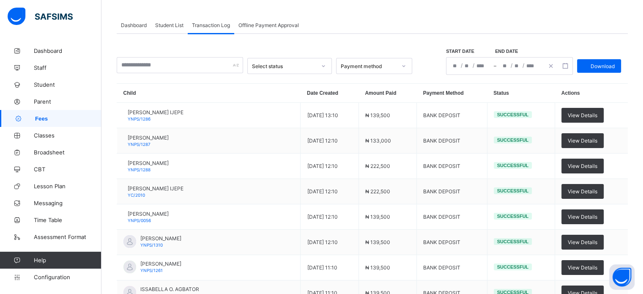
scroll to position [0, 0]
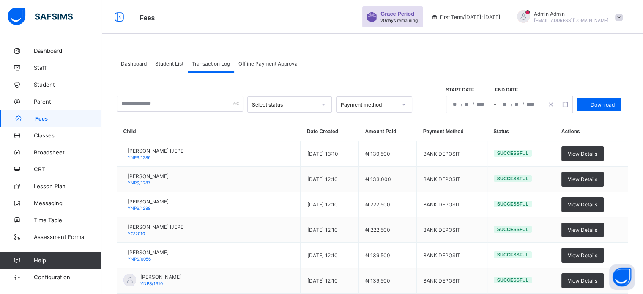
drag, startPoint x: 54, startPoint y: 134, endPoint x: 46, endPoint y: 119, distance: 16.8
click at [54, 134] on span "Classes" at bounding box center [68, 135] width 68 height 7
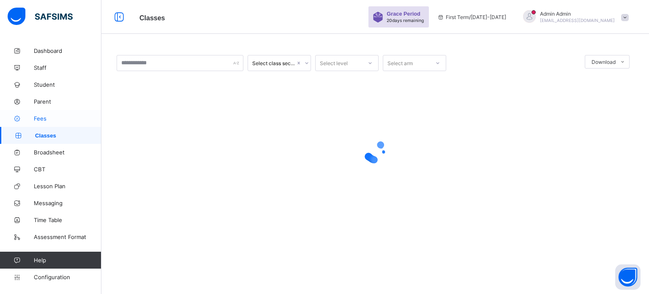
click at [46, 119] on span "Fees" at bounding box center [68, 118] width 68 height 7
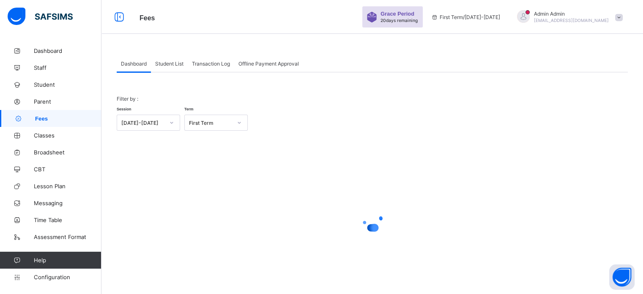
click at [175, 64] on span "Student List" at bounding box center [169, 63] width 28 height 6
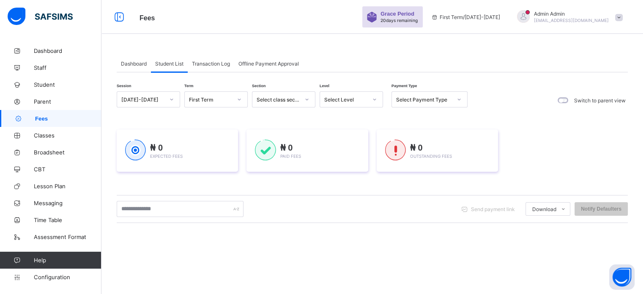
click at [206, 66] on span "Transaction Log" at bounding box center [211, 63] width 38 height 6
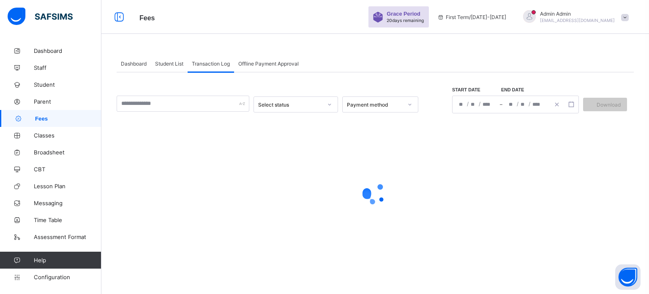
click at [176, 60] on div "Student List" at bounding box center [169, 63] width 37 height 17
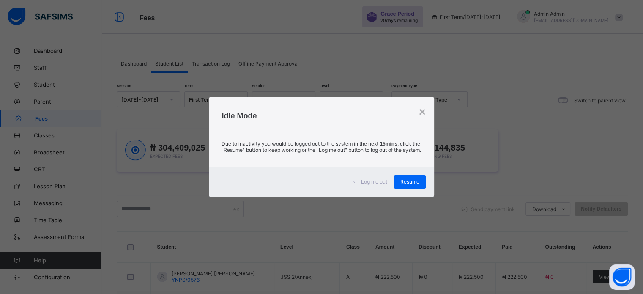
click at [413, 185] on span "Resume" at bounding box center [409, 181] width 19 height 6
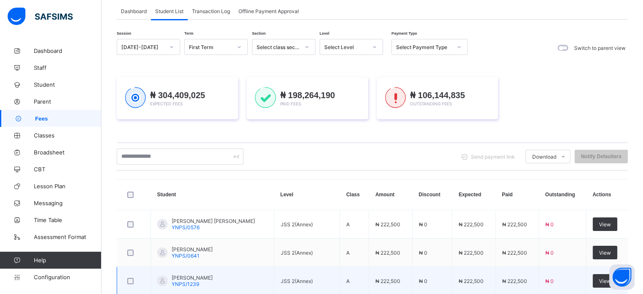
scroll to position [42, 0]
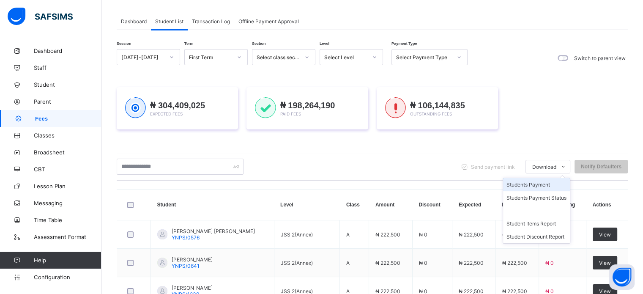
click at [548, 186] on li "Students Payment" at bounding box center [536, 184] width 67 height 13
click at [545, 183] on li "Students Payment" at bounding box center [536, 184] width 67 height 13
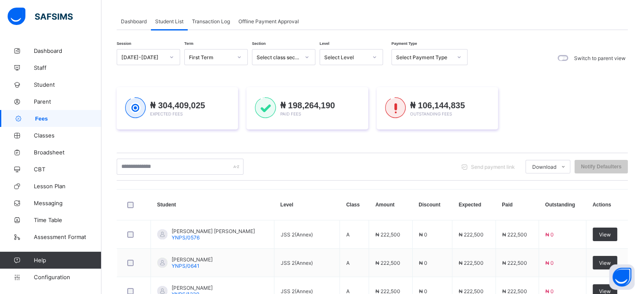
scroll to position [0, 0]
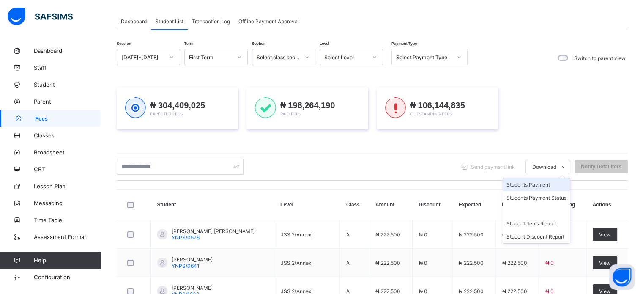
click at [536, 182] on li "Students Payment" at bounding box center [536, 184] width 67 height 13
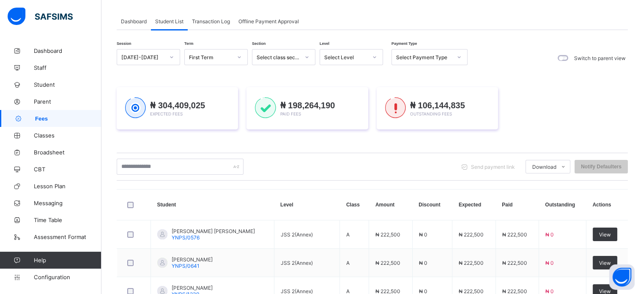
drag, startPoint x: 532, startPoint y: 183, endPoint x: 461, endPoint y: 159, distance: 74.7
click at [0, 0] on li "Students Payment" at bounding box center [0, 0] width 0 height 0
click at [44, 130] on link "Classes" at bounding box center [50, 135] width 101 height 17
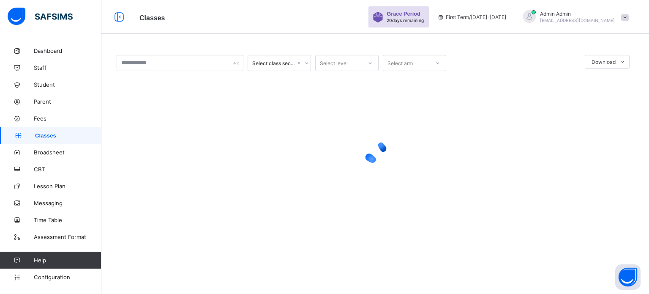
click at [341, 66] on div "Select level" at bounding box center [334, 63] width 28 height 16
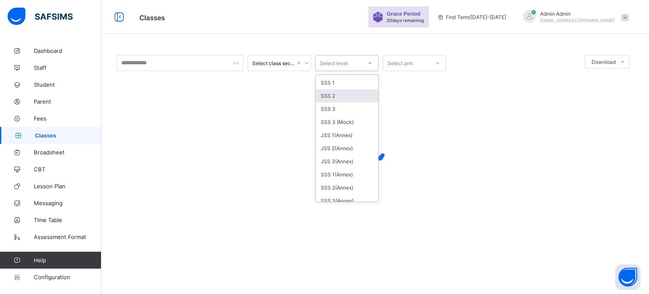
scroll to position [127, 0]
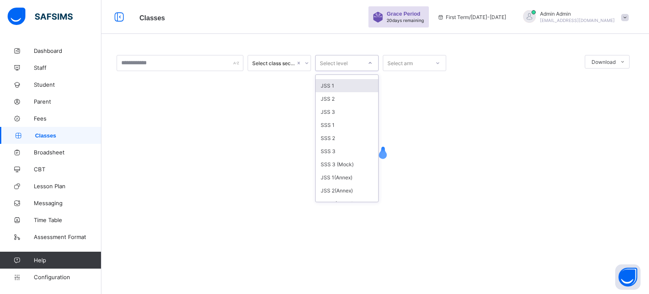
click at [331, 88] on div "JSS 1" at bounding box center [347, 85] width 63 height 13
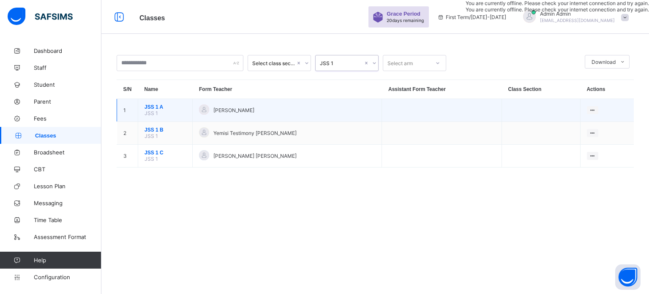
click at [153, 105] on span "JSS 1 A" at bounding box center [165, 107] width 41 height 6
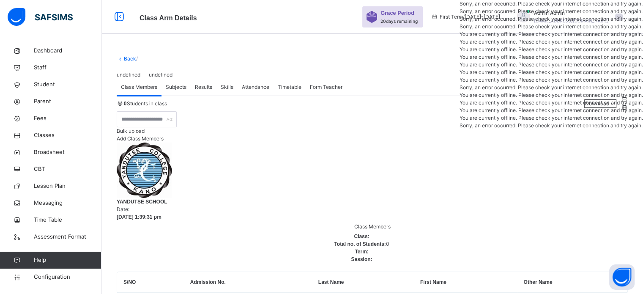
click at [132, 59] on link "Back" at bounding box center [130, 58] width 12 height 6
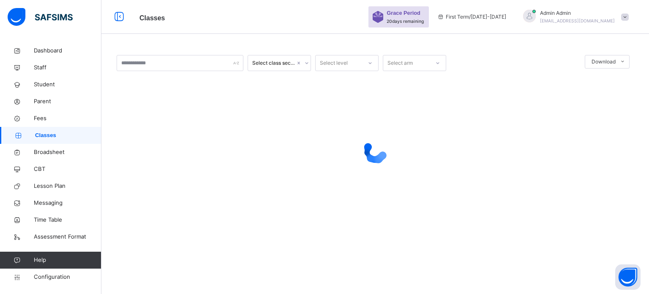
click at [54, 137] on span "Classes" at bounding box center [68, 135] width 66 height 8
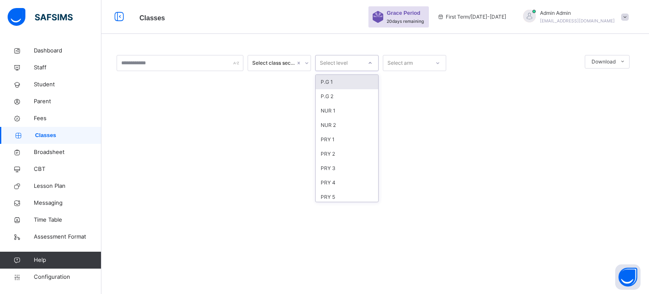
click at [352, 64] on div "Select level" at bounding box center [339, 63] width 47 height 13
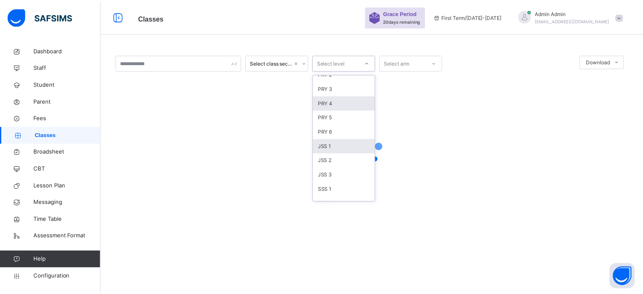
scroll to position [85, 0]
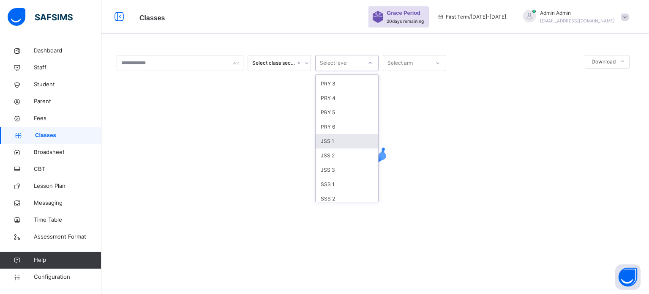
click at [335, 141] on div "JSS 1" at bounding box center [347, 141] width 63 height 14
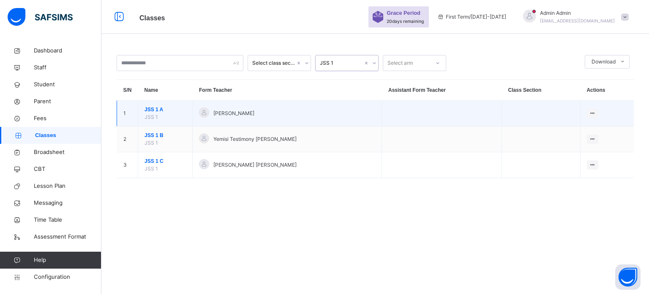
click at [158, 106] on span "JSS 1 A" at bounding box center [165, 110] width 41 height 8
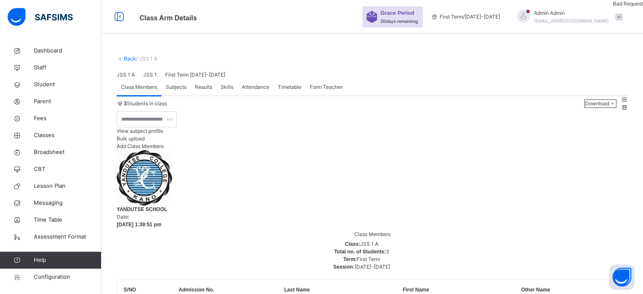
click at [129, 59] on link "Back" at bounding box center [130, 58] width 12 height 6
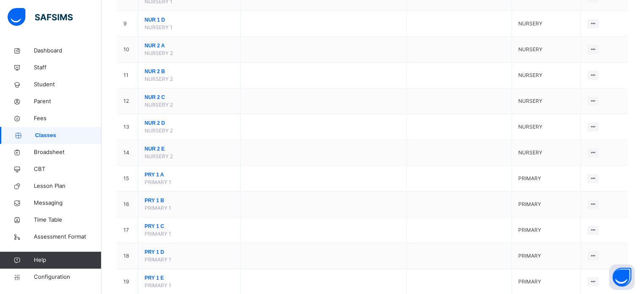
scroll to position [42, 0]
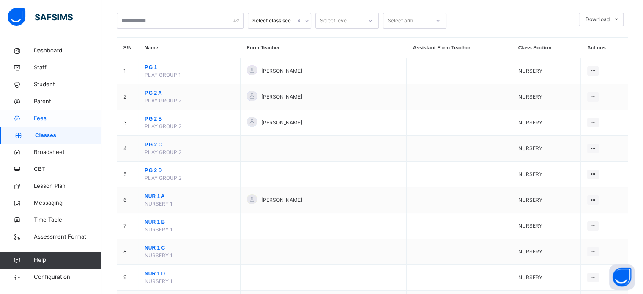
click at [42, 117] on span "Fees" at bounding box center [68, 118] width 68 height 8
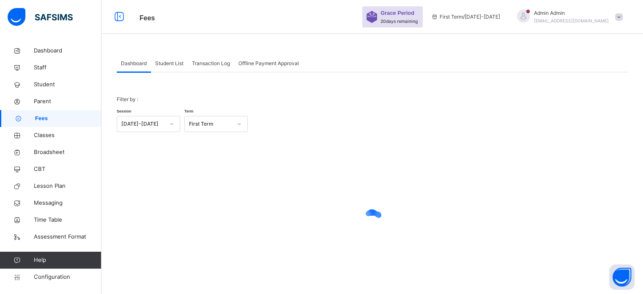
click at [169, 64] on span "Student List" at bounding box center [169, 64] width 28 height 8
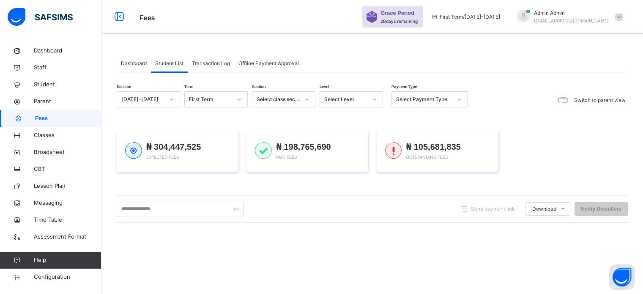
click at [214, 65] on span "Transaction Log" at bounding box center [211, 64] width 38 height 8
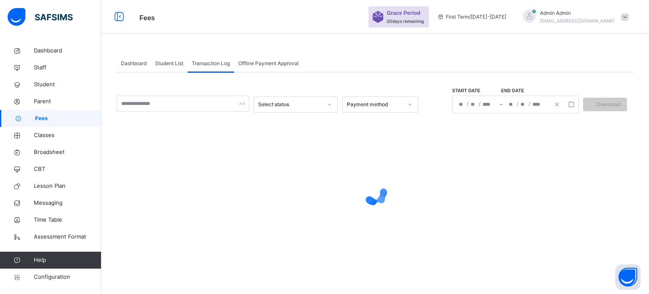
click at [263, 64] on span "Offline Payment Approval" at bounding box center [268, 64] width 60 height 8
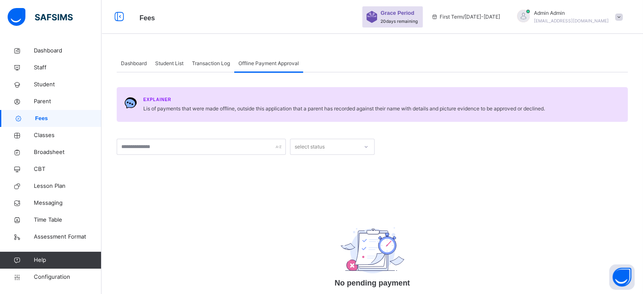
click at [209, 65] on span "Transaction Log" at bounding box center [211, 64] width 38 height 8
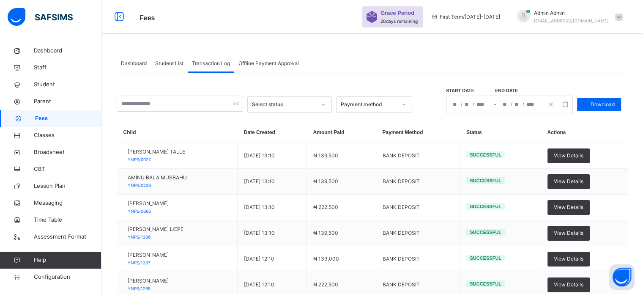
click at [183, 61] on span "Student List" at bounding box center [169, 64] width 28 height 8
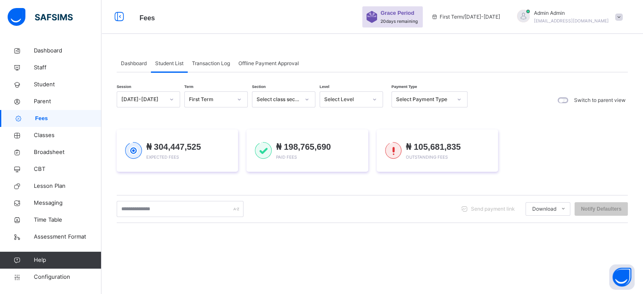
click at [206, 65] on span "Transaction Log" at bounding box center [211, 64] width 38 height 8
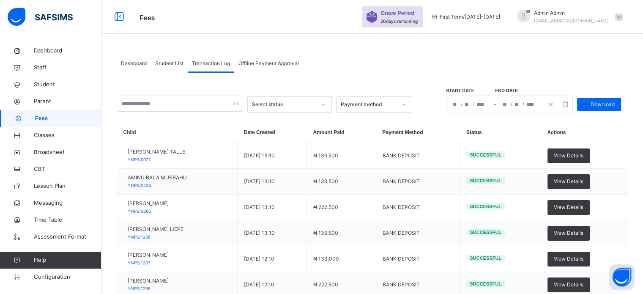
click at [257, 64] on span "Offline Payment Approval" at bounding box center [268, 64] width 60 height 8
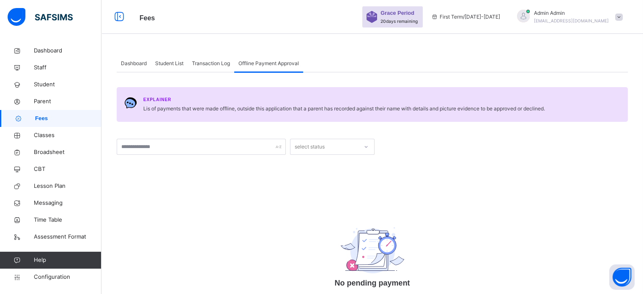
click at [216, 62] on span "Transaction Log" at bounding box center [211, 64] width 38 height 8
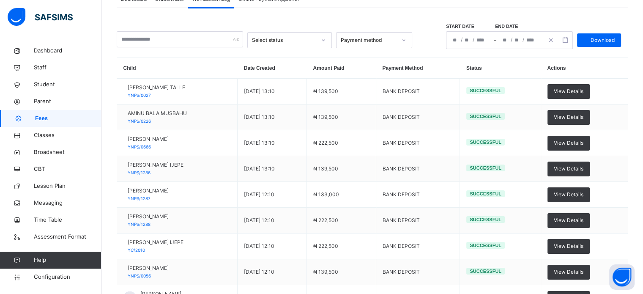
scroll to position [9, 0]
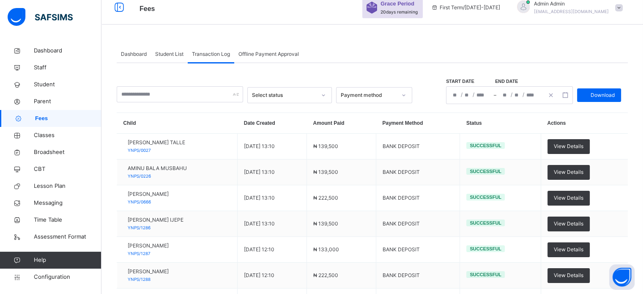
click at [167, 56] on span "Student List" at bounding box center [169, 54] width 28 height 8
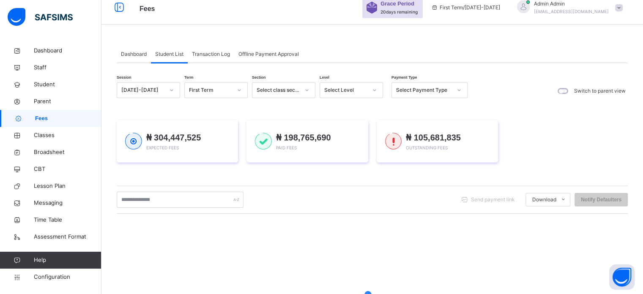
click at [141, 49] on div "Dashboard" at bounding box center [134, 54] width 34 height 17
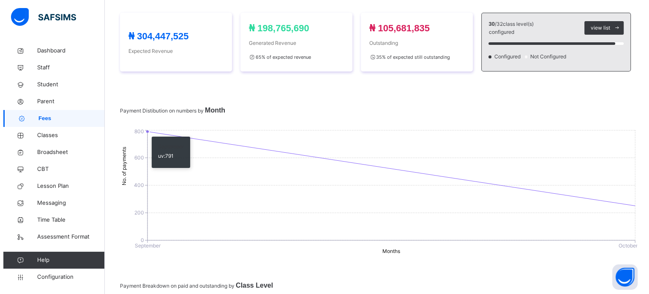
scroll to position [0, 0]
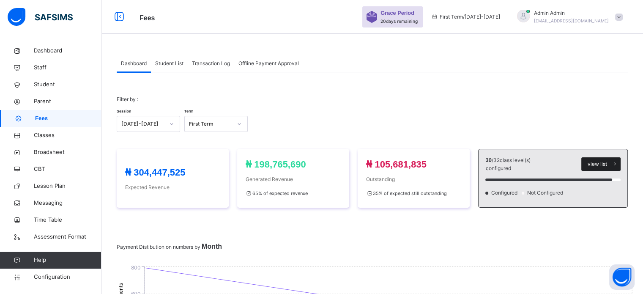
click at [604, 162] on span "view list" at bounding box center [597, 164] width 19 height 8
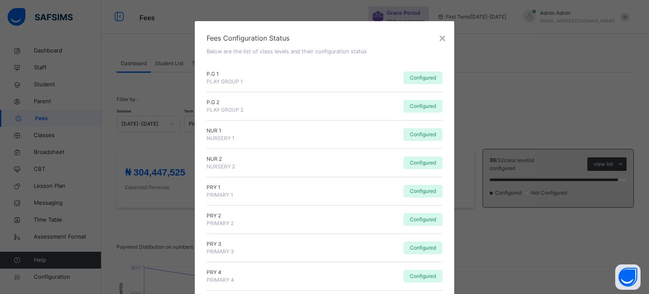
click at [439, 40] on div "×" at bounding box center [442, 39] width 7 height 18
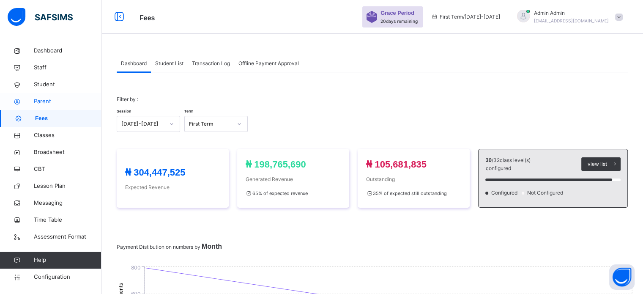
click at [42, 101] on span "Parent" at bounding box center [68, 101] width 68 height 8
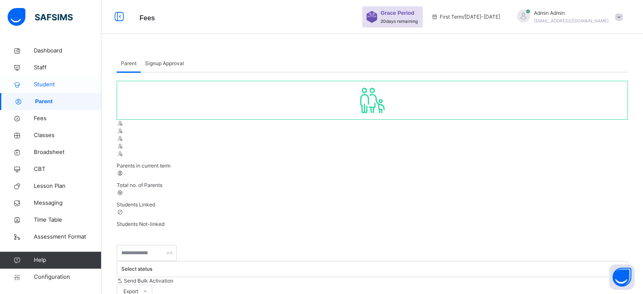
click at [39, 84] on span "Student" at bounding box center [68, 84] width 68 height 8
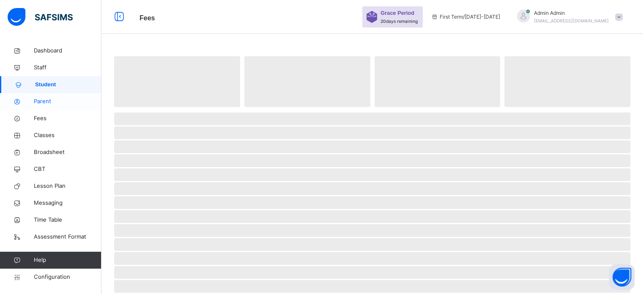
click at [43, 101] on span "Parent" at bounding box center [68, 101] width 68 height 8
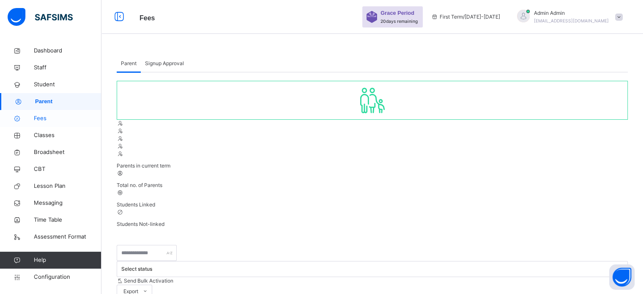
click at [41, 118] on span "Fees" at bounding box center [68, 118] width 68 height 8
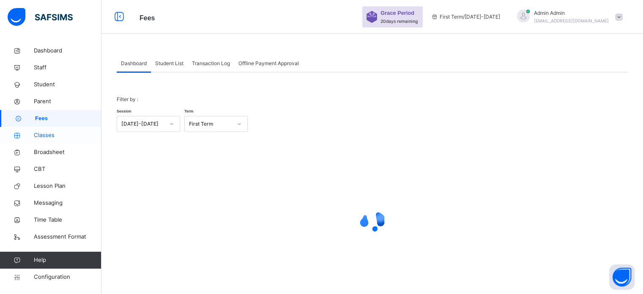
click at [42, 137] on span "Classes" at bounding box center [68, 135] width 68 height 8
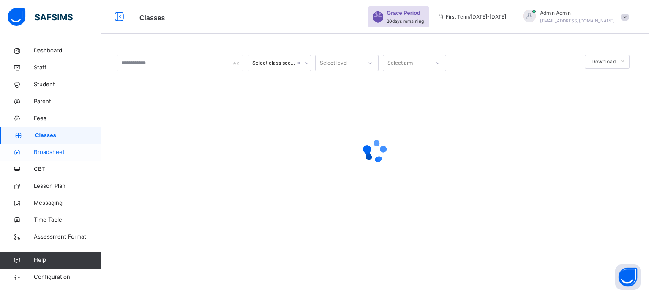
click at [45, 151] on span "Broadsheet" at bounding box center [68, 152] width 68 height 8
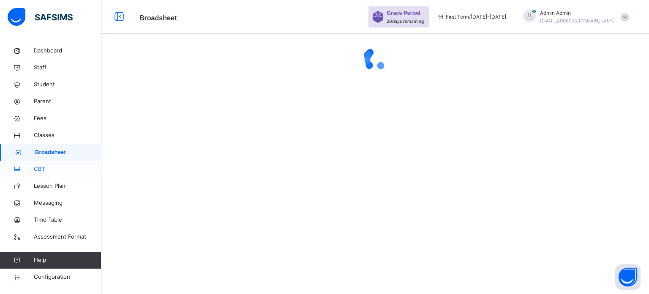
click at [44, 172] on span "CBT" at bounding box center [68, 169] width 68 height 8
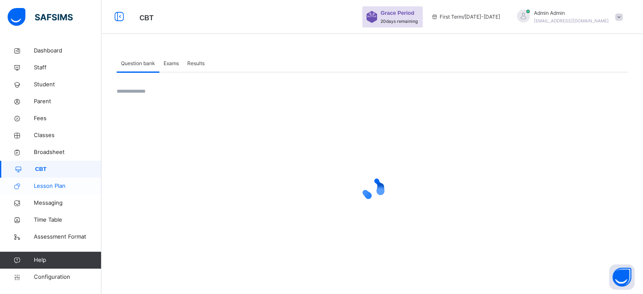
click at [49, 185] on span "Lesson Plan" at bounding box center [68, 186] width 68 height 8
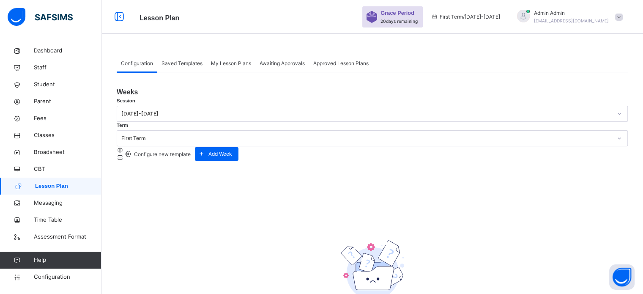
click at [245, 64] on span "My Lesson Plans" at bounding box center [231, 64] width 40 height 8
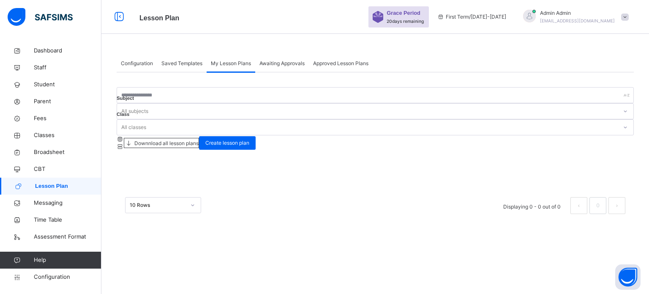
drag, startPoint x: 276, startPoint y: 61, endPoint x: 296, endPoint y: 67, distance: 21.1
click at [276, 62] on span "Awaiting Approvals" at bounding box center [282, 64] width 45 height 8
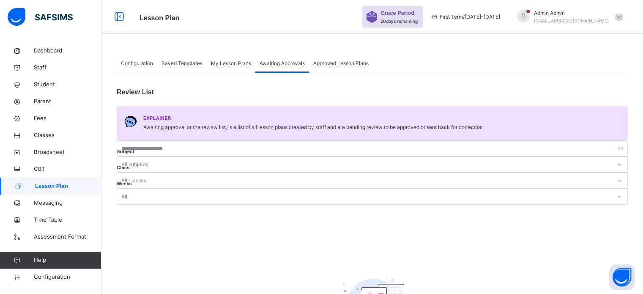
click at [329, 67] on div "Approved Lesson Plans" at bounding box center [341, 63] width 64 height 17
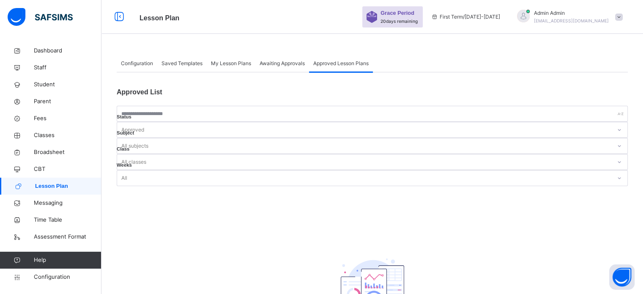
click at [181, 63] on span "Saved Templates" at bounding box center [181, 64] width 41 height 8
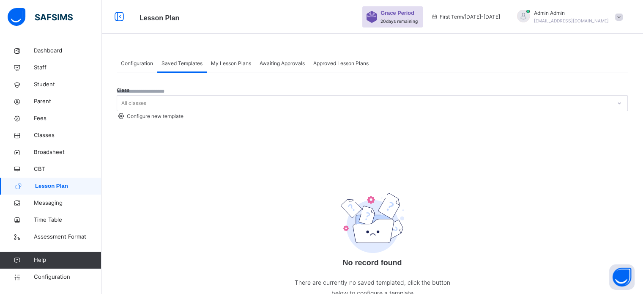
click at [130, 65] on span "Configuration" at bounding box center [137, 64] width 32 height 8
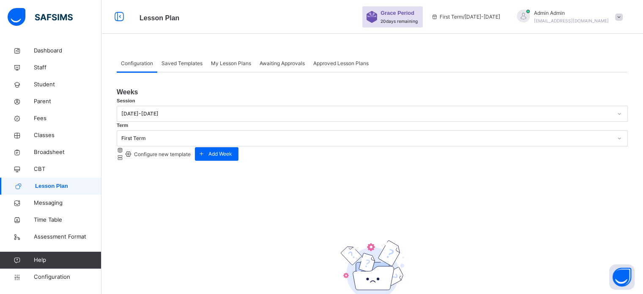
click at [238, 136] on div "First Term" at bounding box center [366, 138] width 491 height 8
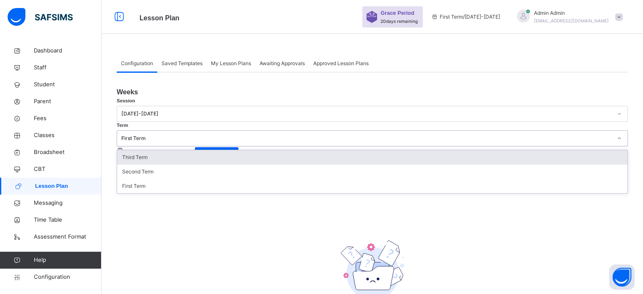
click at [240, 134] on div "First Term" at bounding box center [366, 138] width 491 height 8
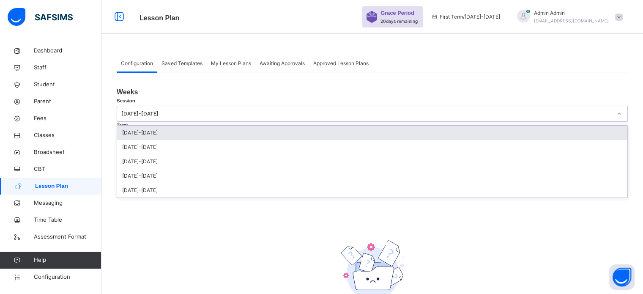
click at [171, 118] on div "[DATE]-[DATE]" at bounding box center [366, 114] width 491 height 8
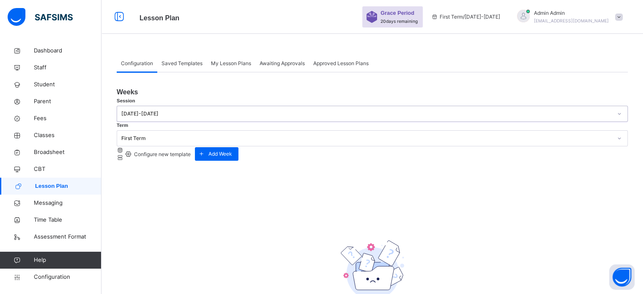
click at [172, 118] on div "[DATE]-[DATE]" at bounding box center [366, 114] width 491 height 8
click at [310, 103] on div "Weeks Session 0 results available. Select is focused ,type to refine list, pres…" at bounding box center [372, 219] width 511 height 295
click at [252, 61] on div "My Lesson Plans" at bounding box center [231, 63] width 49 height 17
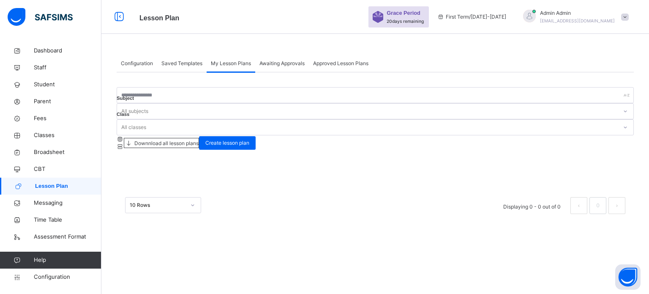
click at [281, 61] on span "Awaiting Approvals" at bounding box center [282, 64] width 45 height 8
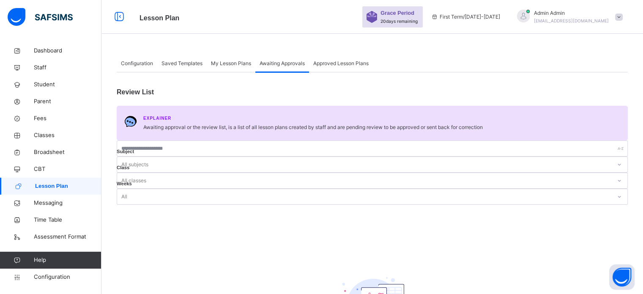
click at [350, 62] on span "Approved Lesson Plans" at bounding box center [340, 64] width 55 height 8
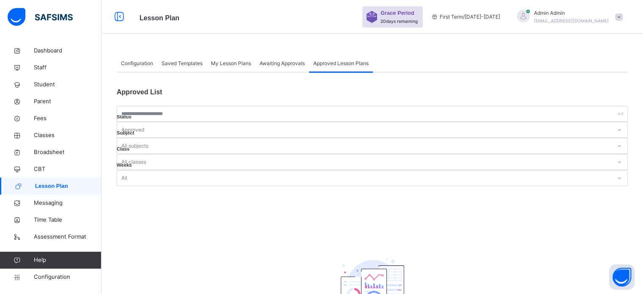
click at [285, 60] on span "Awaiting Approvals" at bounding box center [282, 64] width 45 height 8
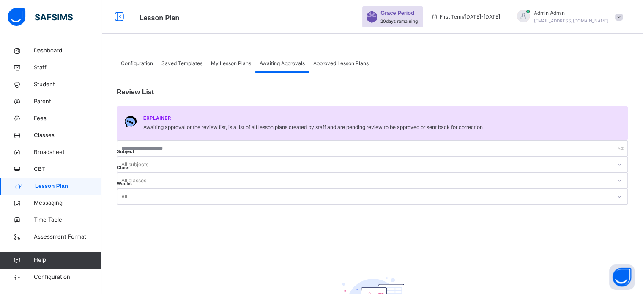
click at [250, 63] on span "My Lesson Plans" at bounding box center [231, 64] width 40 height 8
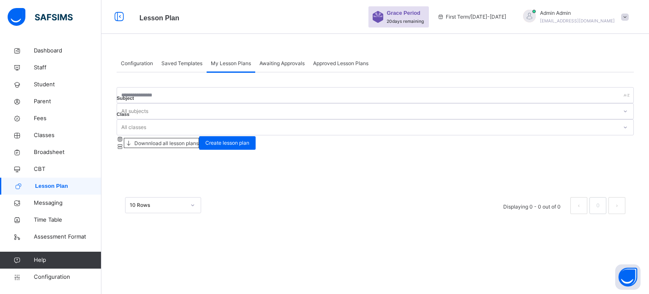
click at [240, 62] on span "My Lesson Plans" at bounding box center [231, 64] width 40 height 8
click at [207, 60] on div "My Lesson Plans" at bounding box center [231, 63] width 49 height 17
click at [194, 60] on span "Saved Templates" at bounding box center [181, 64] width 41 height 8
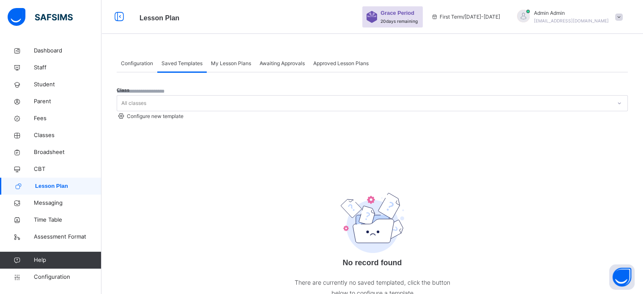
click at [125, 63] on span "Configuration" at bounding box center [137, 64] width 32 height 8
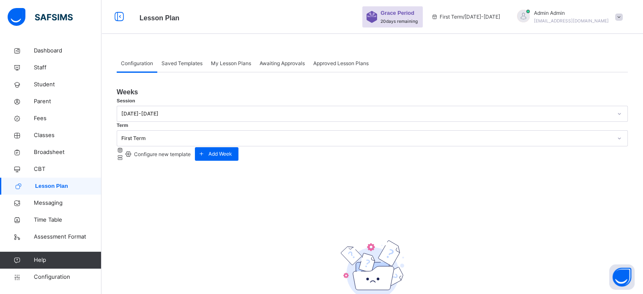
click at [181, 60] on span "Saved Templates" at bounding box center [181, 64] width 41 height 8
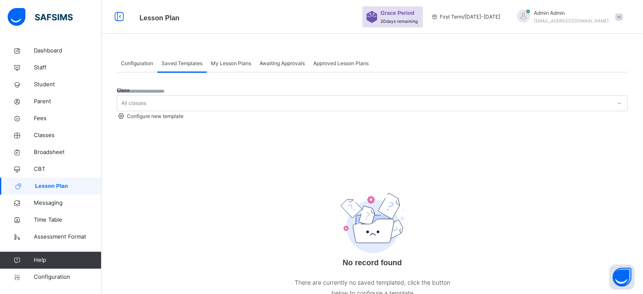
click at [156, 61] on div "Configuration" at bounding box center [137, 63] width 41 height 17
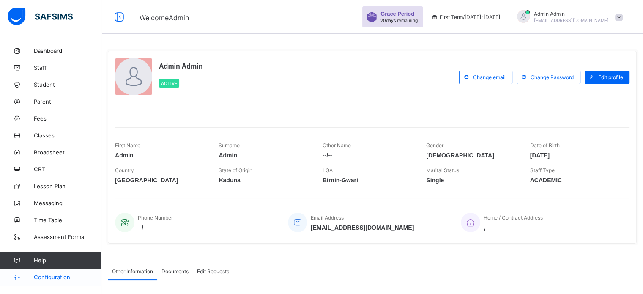
click at [51, 273] on link "Configuration" at bounding box center [50, 276] width 101 height 17
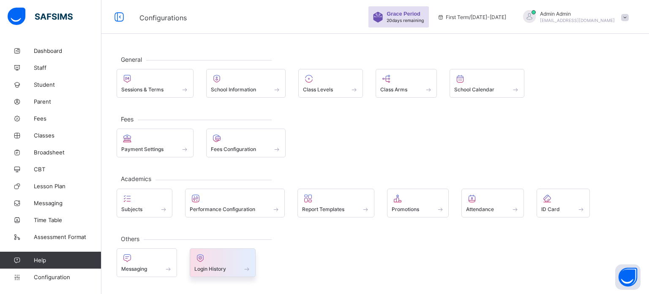
click at [208, 260] on div at bounding box center [222, 258] width 57 height 10
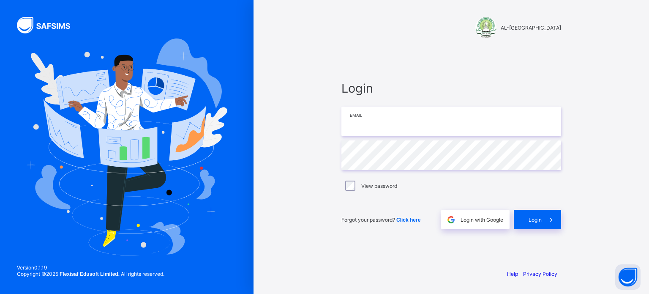
click at [360, 122] on input "email" at bounding box center [452, 122] width 220 height 30
type input "**********"
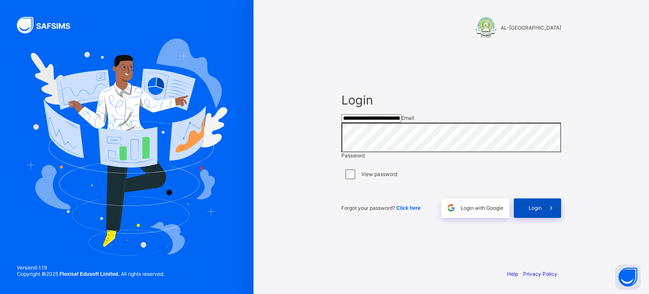
click at [545, 218] on span at bounding box center [551, 207] width 19 height 19
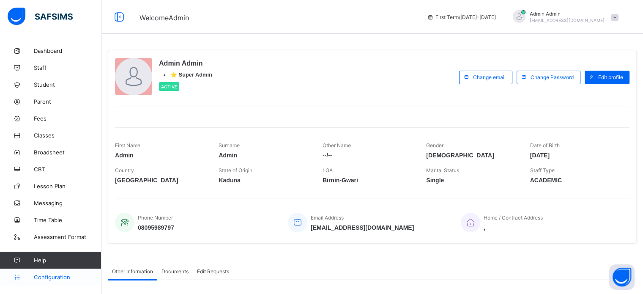
click at [36, 279] on span "Configuration" at bounding box center [67, 277] width 67 height 7
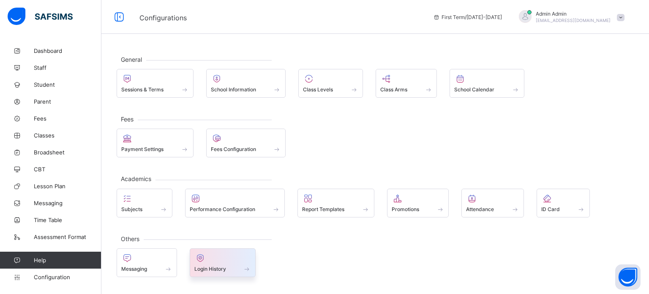
click at [227, 258] on div at bounding box center [222, 258] width 57 height 10
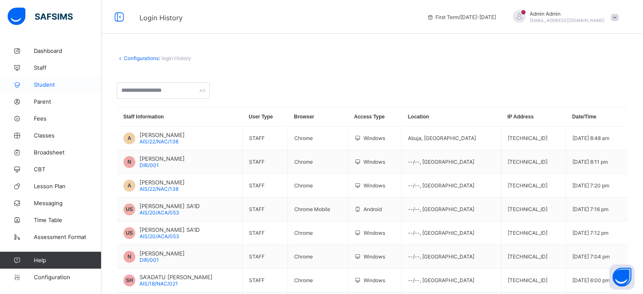
click at [47, 81] on link "Student" at bounding box center [50, 84] width 101 height 17
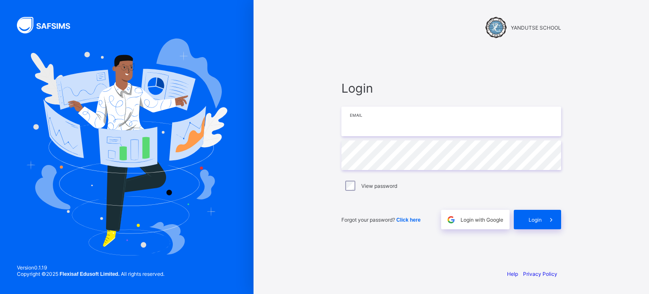
click at [379, 126] on input "email" at bounding box center [452, 122] width 220 height 30
type input "**********"
click at [536, 218] on span "Login" at bounding box center [535, 219] width 13 height 6
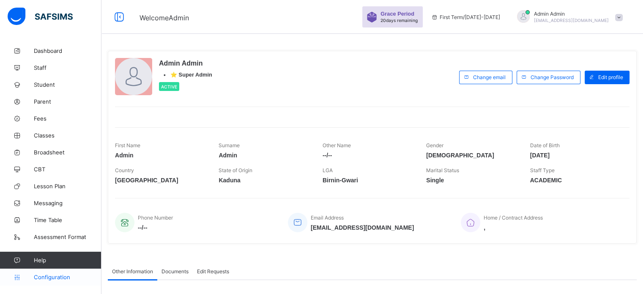
click at [66, 276] on span "Configuration" at bounding box center [67, 277] width 67 height 7
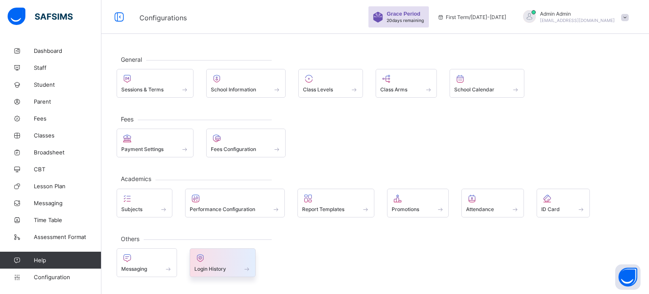
click at [226, 263] on span at bounding box center [222, 264] width 57 height 2
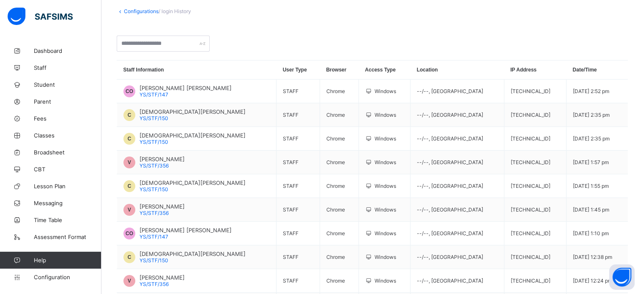
scroll to position [23, 0]
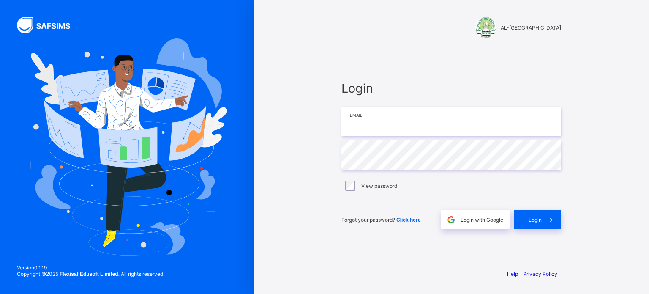
click at [418, 111] on input "email" at bounding box center [452, 122] width 220 height 30
click at [378, 135] on input "email" at bounding box center [452, 122] width 220 height 30
type input "**********"
click at [536, 223] on div "Login" at bounding box center [537, 219] width 47 height 19
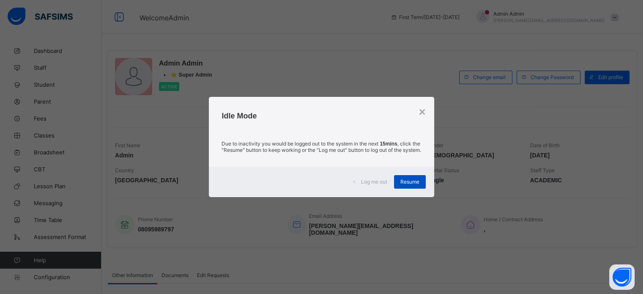
click at [408, 185] on span "Resume" at bounding box center [409, 181] width 19 height 6
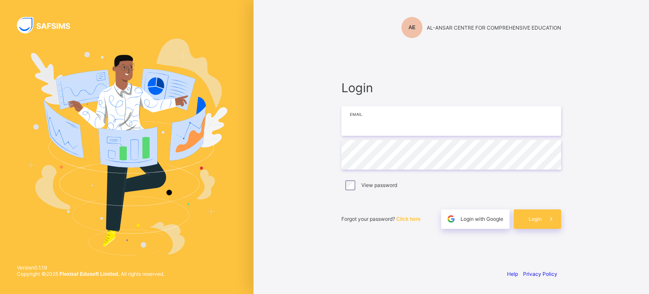
click at [367, 117] on input "email" at bounding box center [452, 121] width 220 height 30
click at [372, 66] on div "Login Email Password View password Forgot your password? Click here Login with …" at bounding box center [451, 155] width 237 height 216
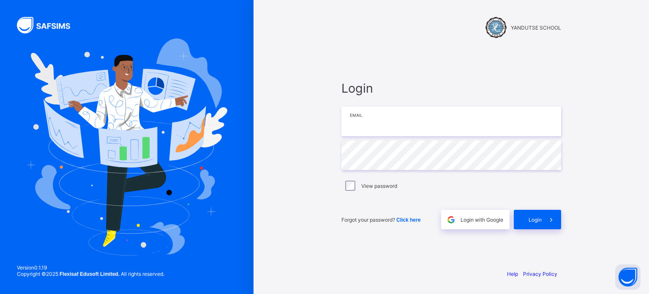
type input "**********"
click at [541, 224] on div "Login" at bounding box center [537, 219] width 47 height 19
click at [382, 126] on input "email" at bounding box center [452, 122] width 220 height 30
type input "**********"
click at [543, 231] on div "**********" at bounding box center [451, 155] width 237 height 214
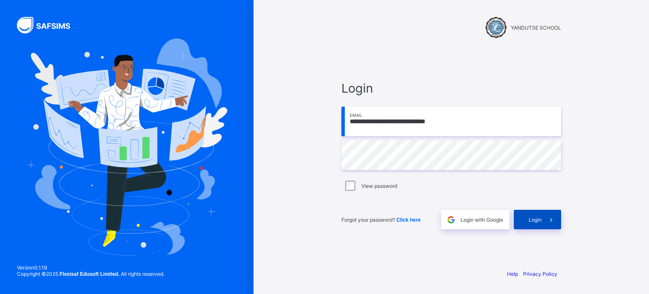
click at [539, 222] on span "Login" at bounding box center [535, 219] width 13 height 6
click at [532, 219] on span "Login" at bounding box center [535, 219] width 13 height 6
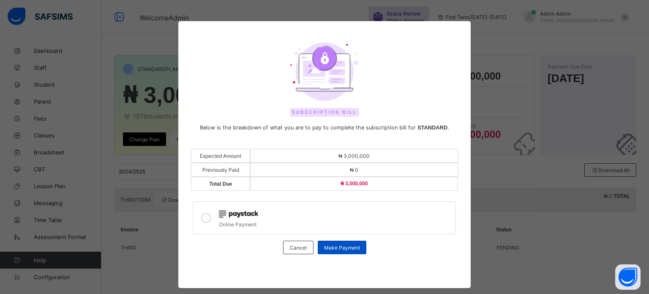
click at [340, 248] on span "Make Payment" at bounding box center [342, 247] width 36 height 6
